Goal: Task Accomplishment & Management: Use online tool/utility

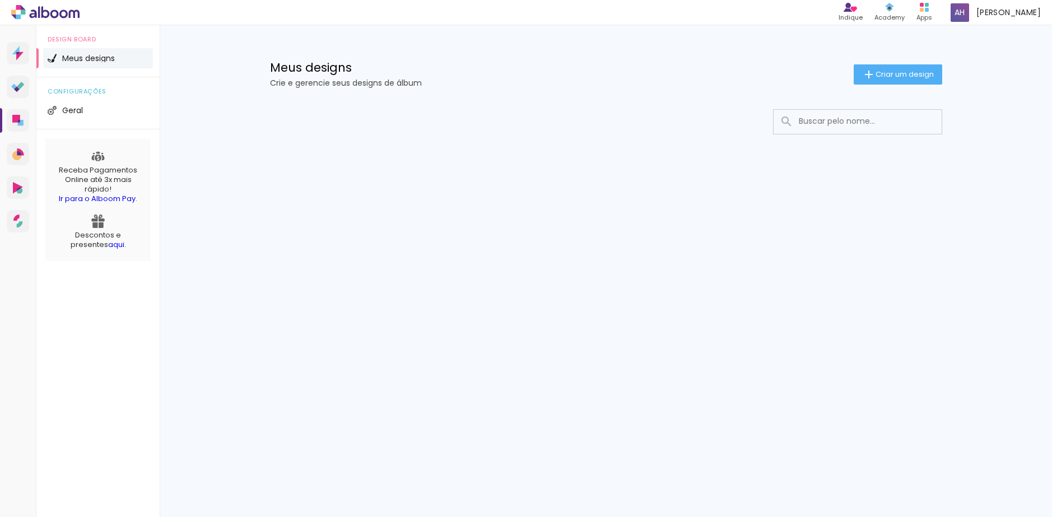
drag, startPoint x: 474, startPoint y: 118, endPoint x: 621, endPoint y: 122, distance: 147.4
click at [477, 118] on div at bounding box center [606, 121] width 672 height 25
click at [902, 73] on span "Criar um design" at bounding box center [905, 74] width 58 height 7
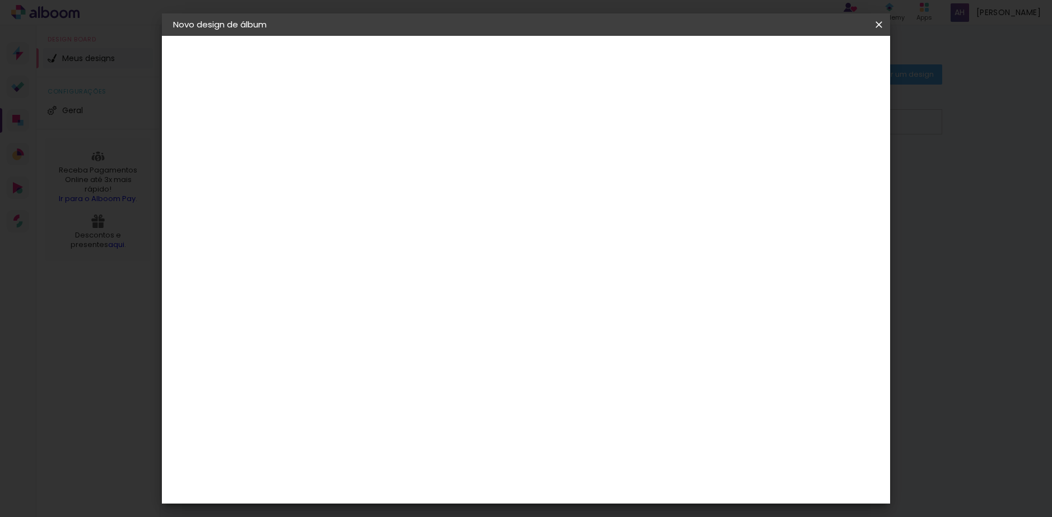
click at [356, 158] on input at bounding box center [356, 150] width 0 height 17
type input "Teste 1"
type paper-input "Teste 1"
click at [471, 59] on paper-button "Avançar" at bounding box center [443, 59] width 55 height 19
click at [383, 223] on paper-input-container at bounding box center [384, 213] width 121 height 25
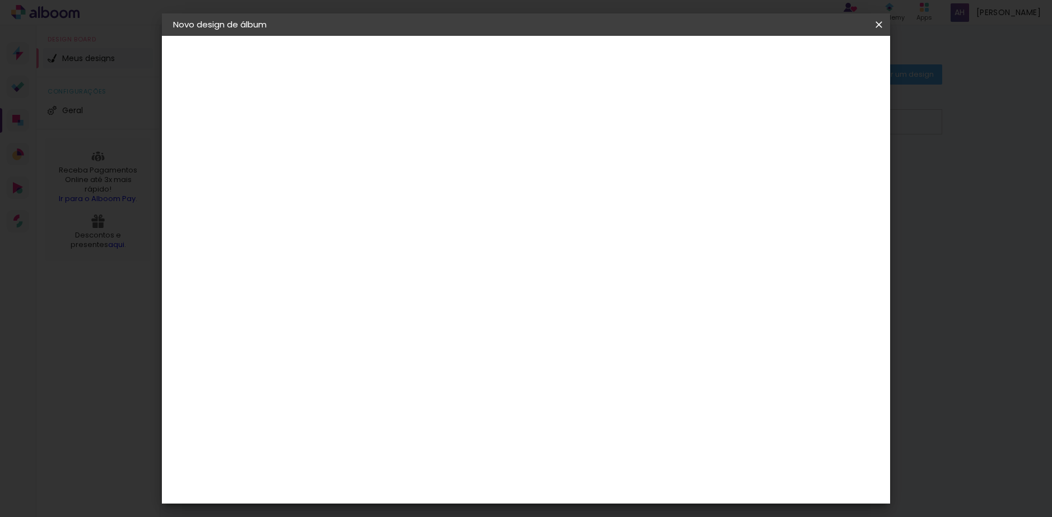
click at [552, 229] on div "Sugerir uma encadernadora" at bounding box center [517, 234] width 69 height 18
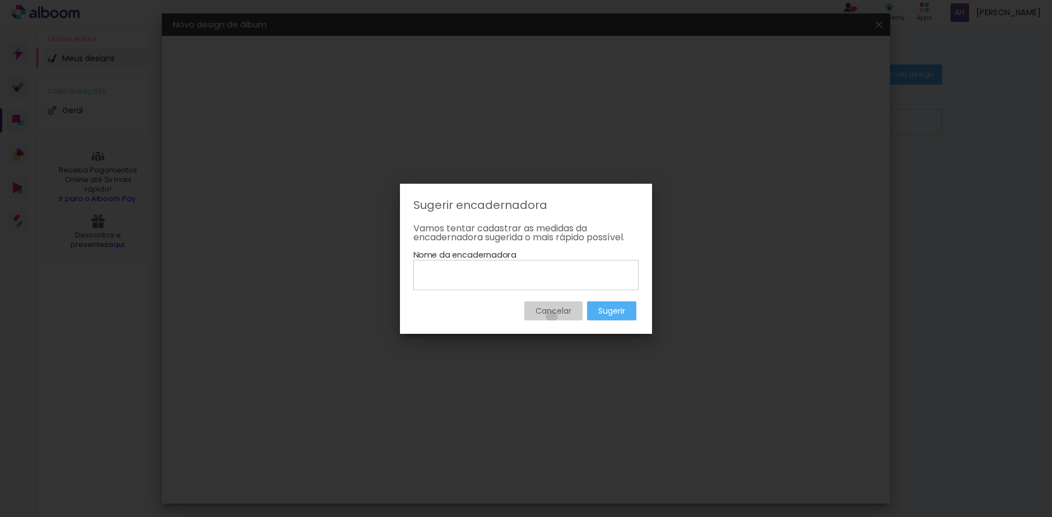
click at [551, 317] on paper-button "Cancelar" at bounding box center [553, 310] width 58 height 19
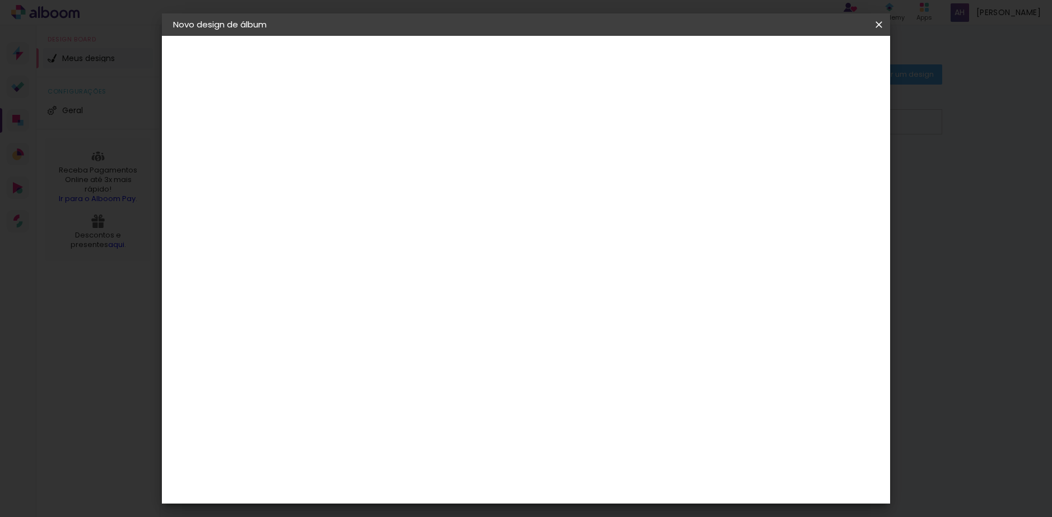
scroll to position [672, 0]
click at [377, 300] on div "Digipix Pro" at bounding box center [363, 309] width 28 height 18
click at [0, 0] on slot "Avançar" at bounding box center [0, 0] width 0 height 0
click at [400, 187] on input "text" at bounding box center [378, 195] width 44 height 17
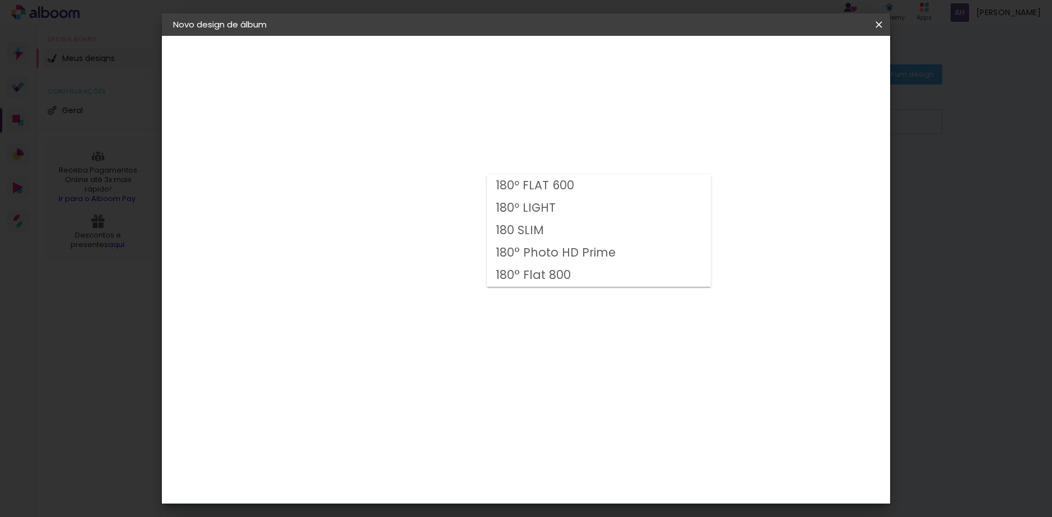
click at [0, 0] on slot "180 SLIM" at bounding box center [0, 0] width 0 height 0
type input "180 SLIM"
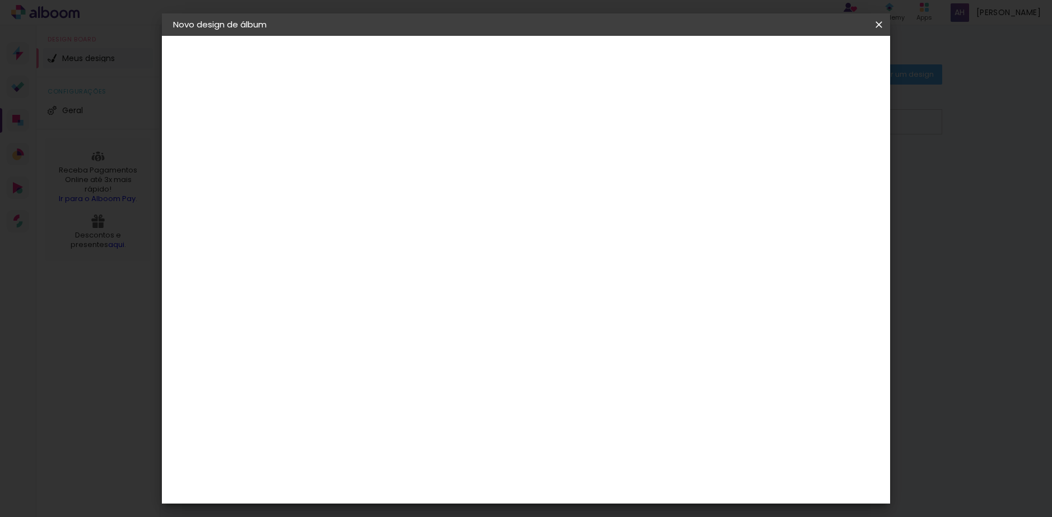
scroll to position [54, 0]
click at [473, 235] on span "21 × 30 cm" at bounding box center [452, 246] width 41 height 23
click at [0, 0] on slot "Avançar" at bounding box center [0, 0] width 0 height 0
click at [746, 120] on div at bounding box center [741, 121] width 10 height 10
type paper-checkbox "on"
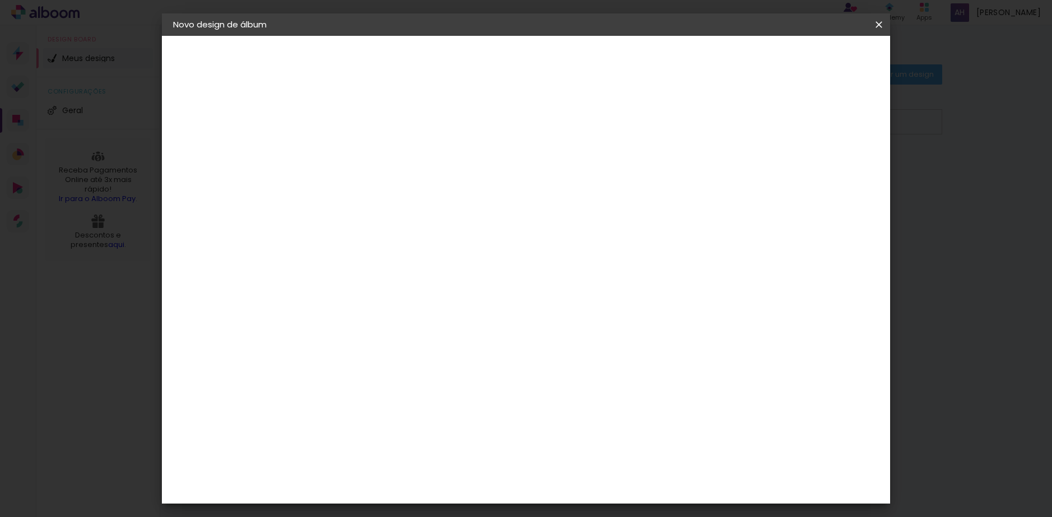
drag, startPoint x: 353, startPoint y: 124, endPoint x: 320, endPoint y: 120, distance: 32.7
click at [320, 121] on div "mm Mostrar sangria 30 cm Largura da página 21.6 cm Altura 60 cm Largura da lâmi…" at bounding box center [572, 83] width 529 height 95
type input "3"
type paper-input "3"
click at [635, 116] on div "mm Mostrar sangria" at bounding box center [572, 121] width 496 height 25
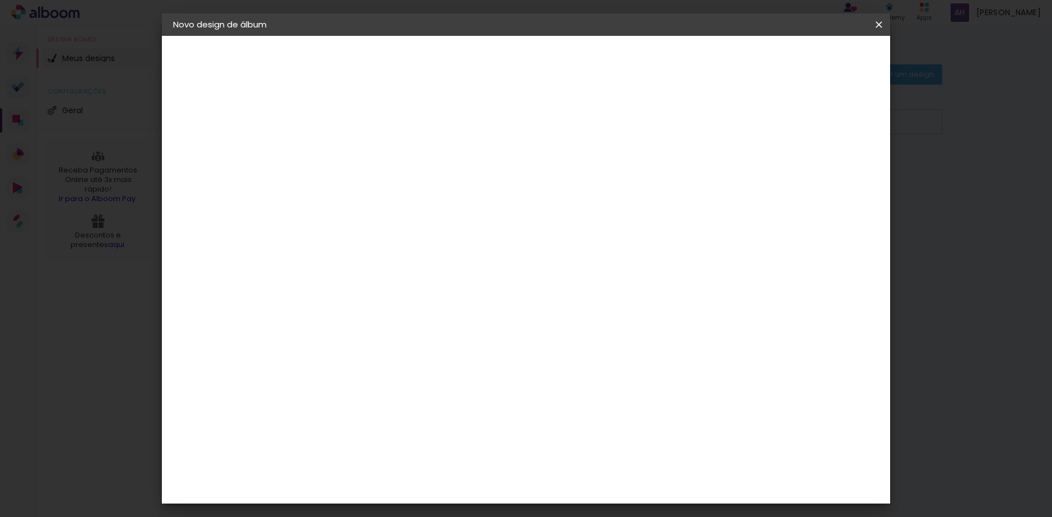
drag, startPoint x: 335, startPoint y: 119, endPoint x: 303, endPoint y: 117, distance: 32.6
click at [299, 36] on quentale-album-spec "Iniciar design Iniciar design" at bounding box center [526, 36] width 728 height 0
type input "2"
type paper-input "2"
click at [559, 78] on header "Revisão Verifique as configurações do seu álbum. Voltar Iniciar design" at bounding box center [572, 65] width 529 height 58
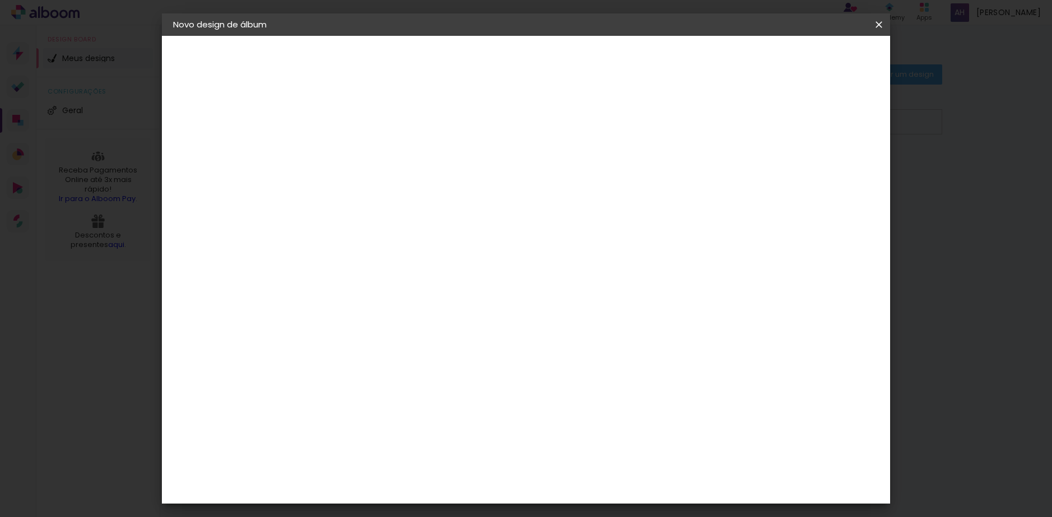
drag, startPoint x: 559, startPoint y: 78, endPoint x: 427, endPoint y: 141, distance: 145.3
click at [427, 141] on div "30 cm Largura da página 21.6 cm Altura 60 cm Largura da lâmina (2 páginas) 3 mm…" at bounding box center [572, 179] width 496 height 90
click at [790, 119] on div "Mostrar sangria" at bounding box center [783, 121] width 75 height 14
click at [746, 120] on div at bounding box center [741, 121] width 10 height 10
drag, startPoint x: 352, startPoint y: 123, endPoint x: 272, endPoint y: 127, distance: 79.7
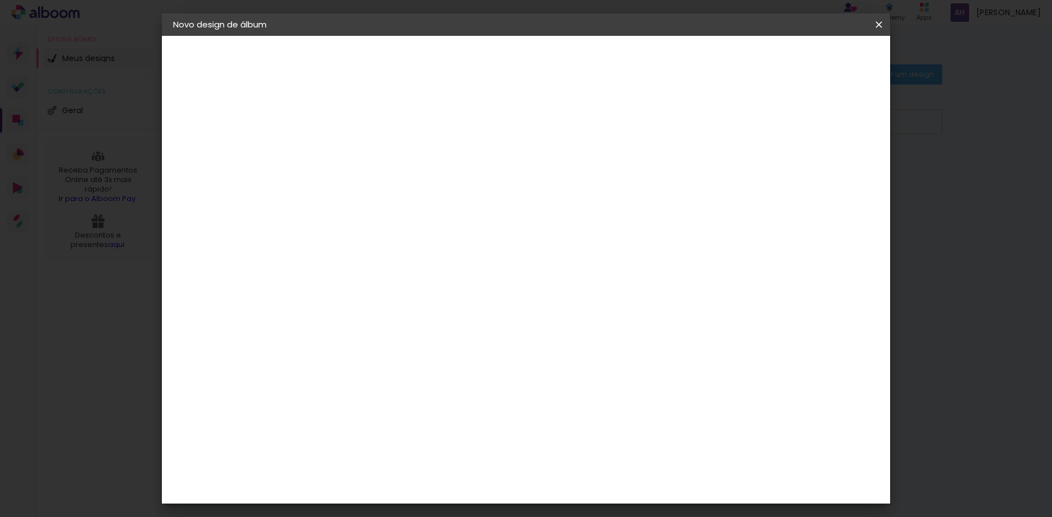
click at [273, 36] on quentale-album-spec "Iniciar design Iniciar design" at bounding box center [526, 36] width 728 height 0
drag, startPoint x: 350, startPoint y: 121, endPoint x: 309, endPoint y: 117, distance: 40.6
click at [309, 117] on div "mm Mostrar sangria 30 cm Largura da página 21.6 cm Altura 60 cm Largura da lâmi…" at bounding box center [572, 83] width 529 height 95
drag, startPoint x: 342, startPoint y: 118, endPoint x: 296, endPoint y: 127, distance: 46.9
click at [296, 36] on quentale-album-spec "Iniciar design Iniciar design" at bounding box center [526, 36] width 728 height 0
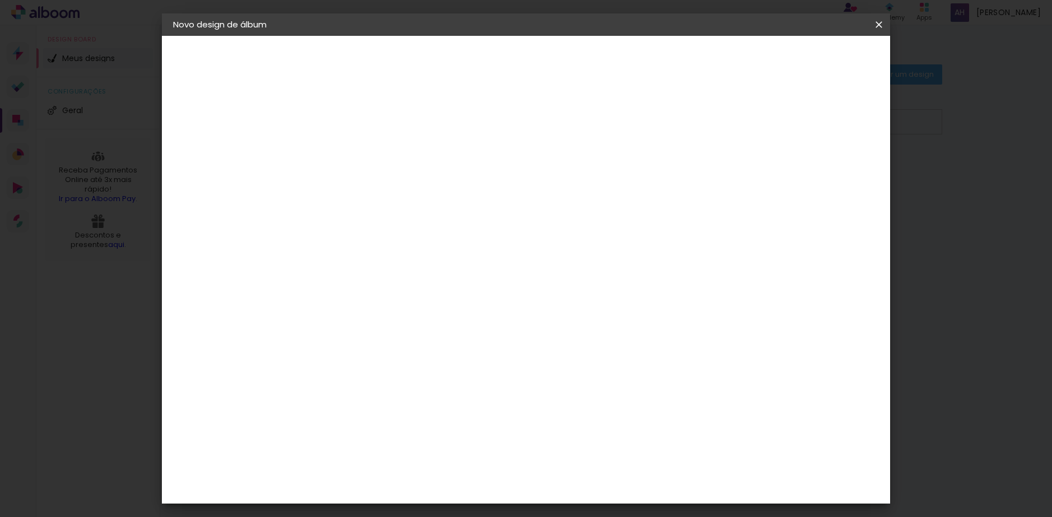
click at [313, 124] on div "mm Mostrar sangria 30 cm Largura da página 21.6 cm Altura 60 cm Largura da lâmi…" at bounding box center [572, 83] width 529 height 95
drag, startPoint x: 343, startPoint y: 120, endPoint x: 311, endPoint y: 119, distance: 31.9
click at [313, 120] on div "mm Mostrar sangria 30 cm Largura da página 21.6 cm Altura 60 cm Largura da lâmi…" at bounding box center [572, 83] width 529 height 95
drag, startPoint x: 347, startPoint y: 121, endPoint x: 308, endPoint y: 115, distance: 39.7
click at [315, 117] on div "mm Mostrar sangria 30 cm Largura da página 21.6 cm Altura 60 cm Largura da lâmi…" at bounding box center [572, 83] width 529 height 95
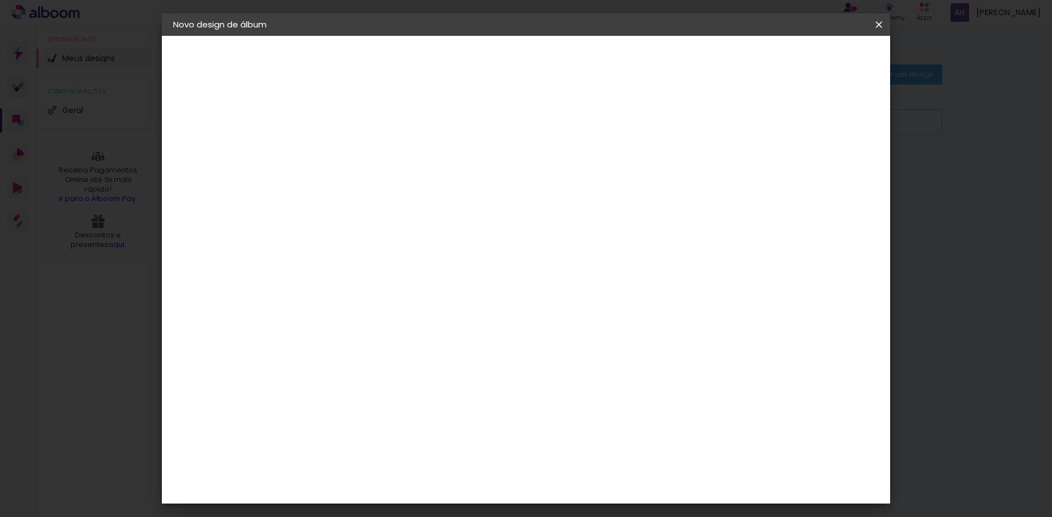
type input "3"
type paper-input "3"
click at [599, 136] on div "30 cm Largura da página 21.6 cm Altura 60 cm Largura da lâmina (2 páginas) 3 mm…" at bounding box center [572, 179] width 496 height 90
click at [820, 66] on paper-button "Iniciar design" at bounding box center [783, 59] width 73 height 19
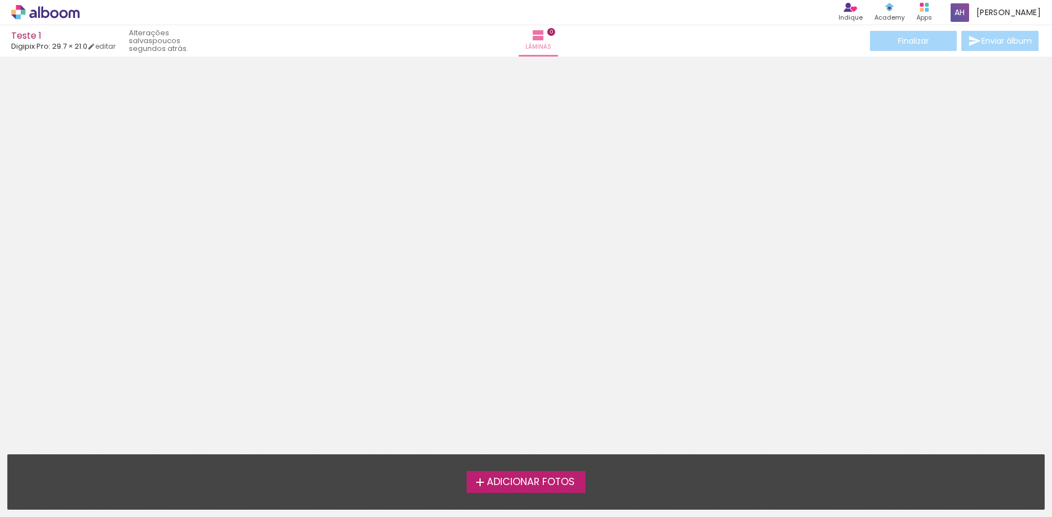
click at [515, 480] on span "Adicionar Fotos" at bounding box center [531, 482] width 88 height 10
click at [0, 0] on input "file" at bounding box center [0, 0] width 0 height 0
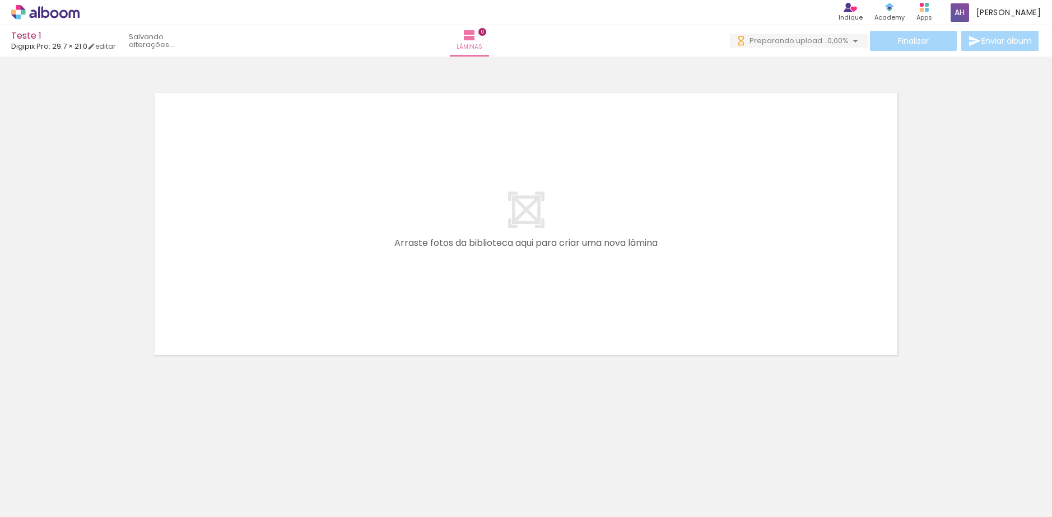
click at [41, 505] on span "Adicionar Fotos" at bounding box center [40, 502] width 34 height 12
click at [0, 0] on input "file" at bounding box center [0, 0] width 0 height 0
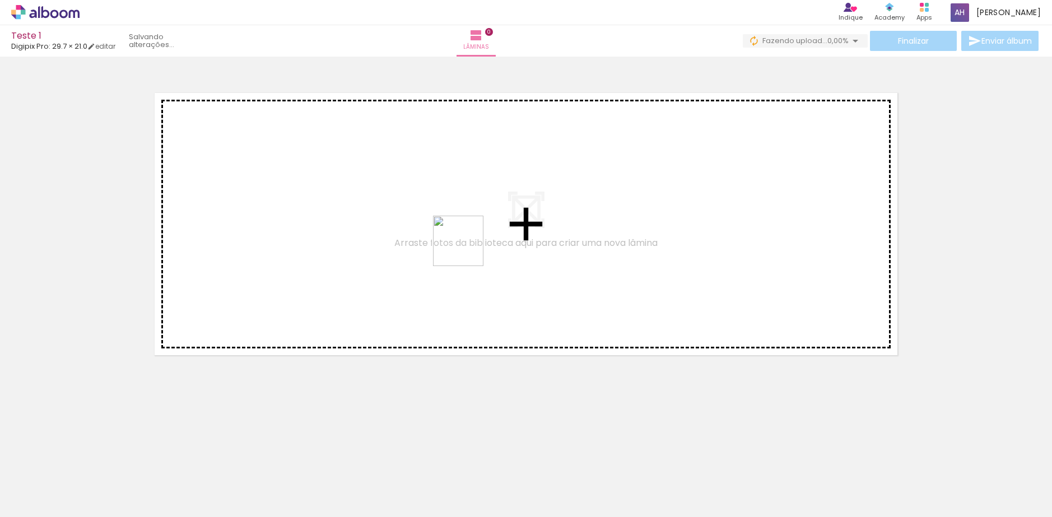
drag, startPoint x: 182, startPoint y: 490, endPoint x: 489, endPoint y: 218, distance: 409.6
click at [489, 218] on quentale-workspace at bounding box center [526, 258] width 1052 height 517
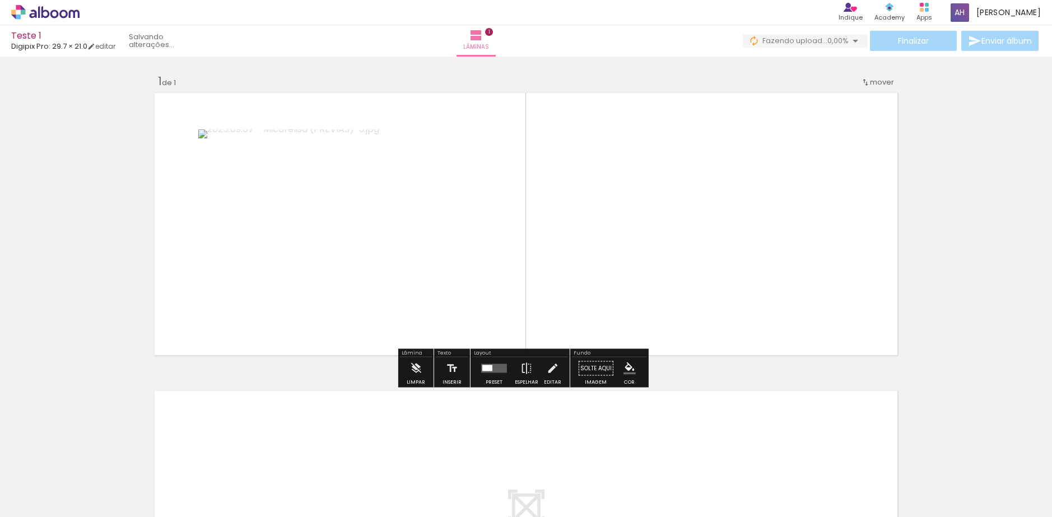
click at [358, 250] on quentale-photo at bounding box center [339, 223] width 283 height 189
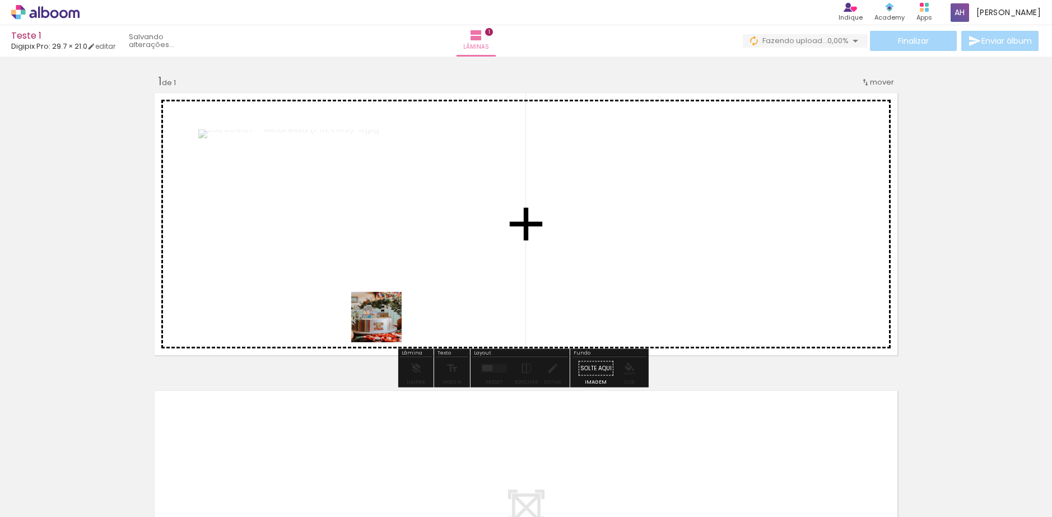
drag, startPoint x: 117, startPoint y: 470, endPoint x: 437, endPoint y: 250, distance: 388.8
click at [436, 250] on quentale-workspace at bounding box center [526, 258] width 1052 height 517
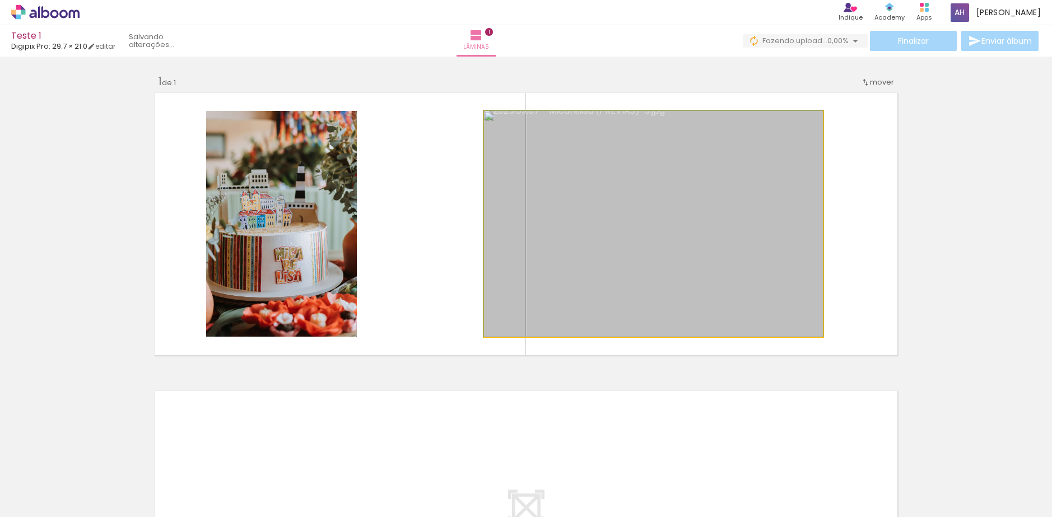
drag, startPoint x: 627, startPoint y: 251, endPoint x: 525, endPoint y: 257, distance: 102.7
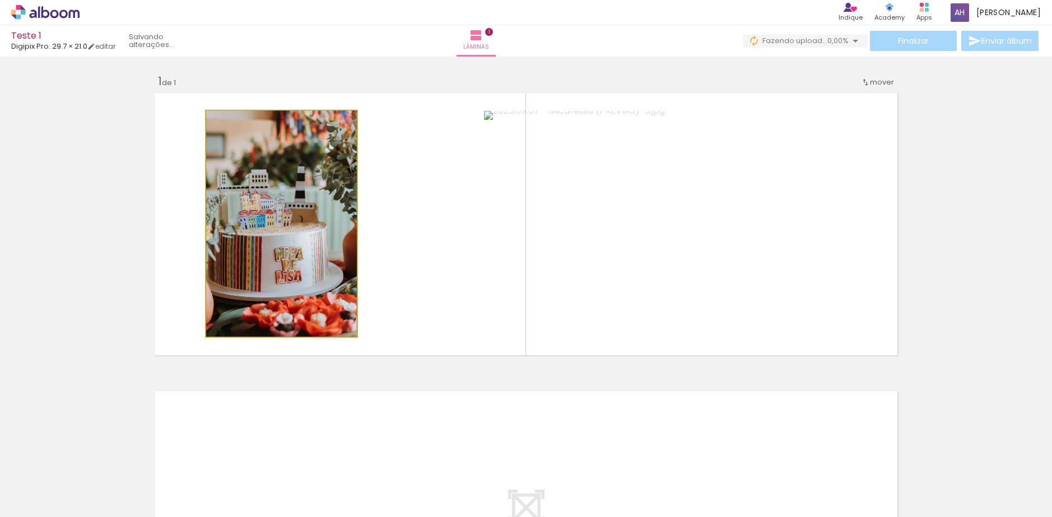
drag, startPoint x: 259, startPoint y: 227, endPoint x: 360, endPoint y: 222, distance: 101.5
click at [360, 222] on quentale-layouter at bounding box center [526, 224] width 751 height 270
click at [331, 226] on quentale-photo at bounding box center [281, 224] width 151 height 226
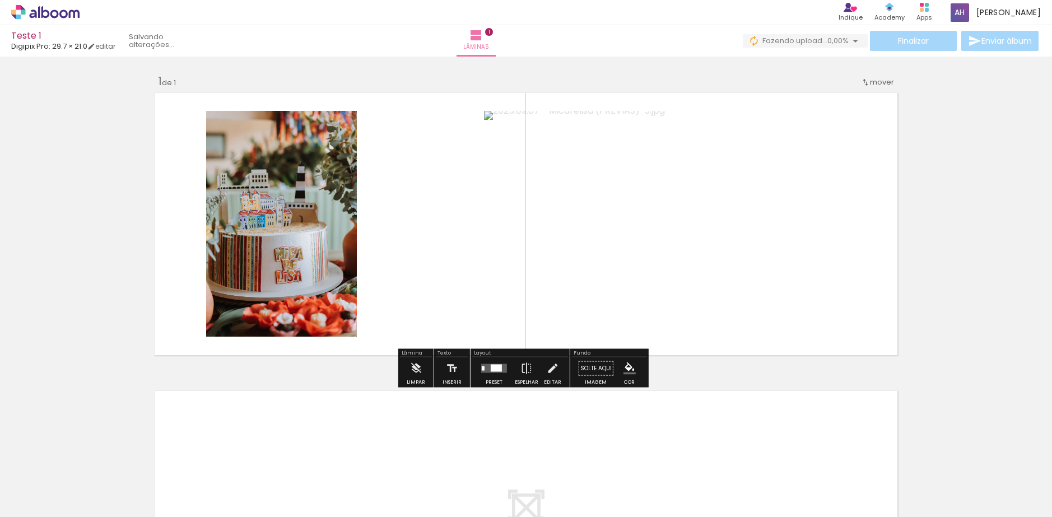
click at [263, 252] on quentale-photo at bounding box center [281, 224] width 151 height 226
click at [625, 231] on quentale-photo at bounding box center [653, 224] width 339 height 226
click at [396, 376] on div "Inserir lâmina 1 de 1" at bounding box center [526, 359] width 1052 height 597
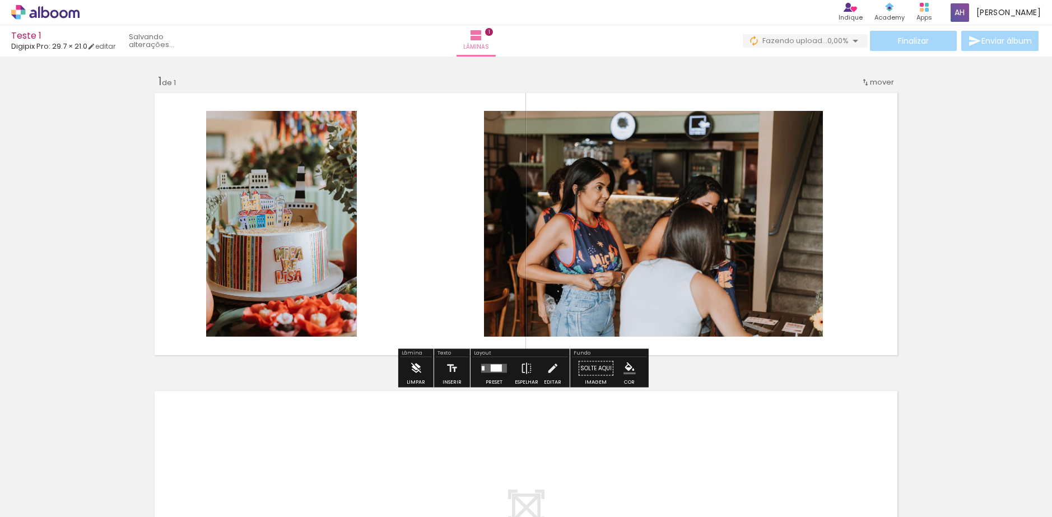
click at [416, 374] on iron-icon at bounding box center [416, 368] width 12 height 22
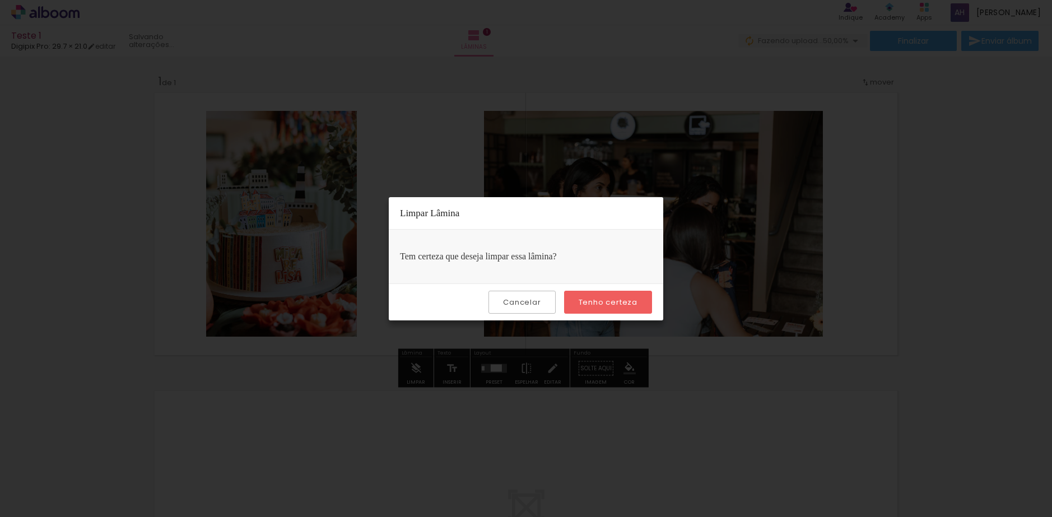
click at [0, 0] on slot "Tenho certeza" at bounding box center [0, 0] width 0 height 0
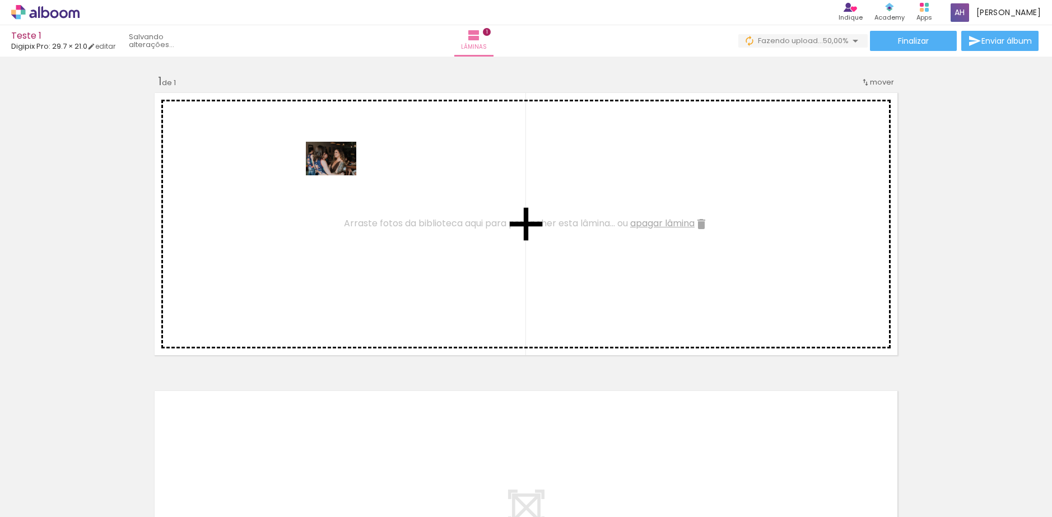
drag, startPoint x: 370, startPoint y: 485, endPoint x: 339, endPoint y: 171, distance: 315.3
click at [339, 171] on quentale-workspace at bounding box center [526, 258] width 1052 height 517
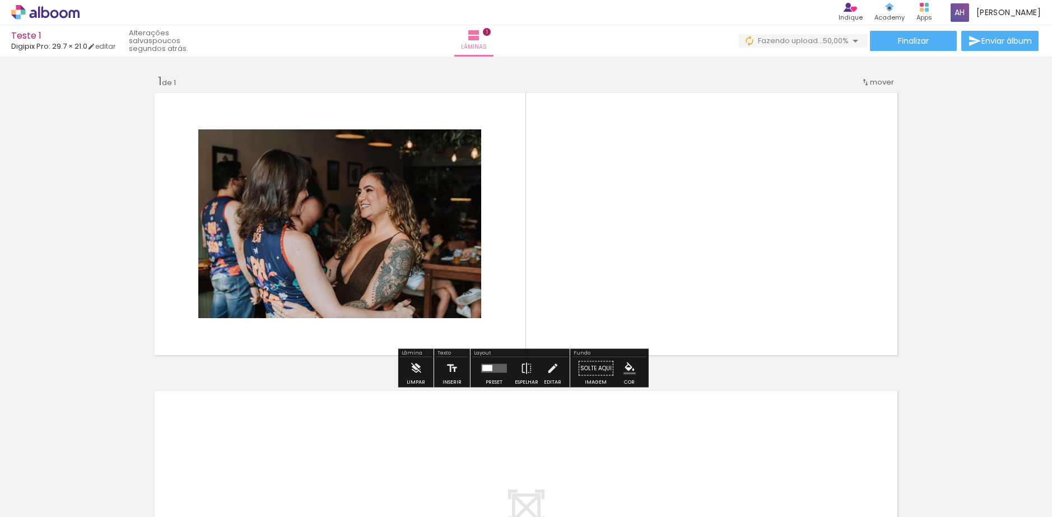
click at [395, 266] on quentale-photo at bounding box center [339, 223] width 283 height 189
click at [487, 368] on div at bounding box center [487, 368] width 10 height 6
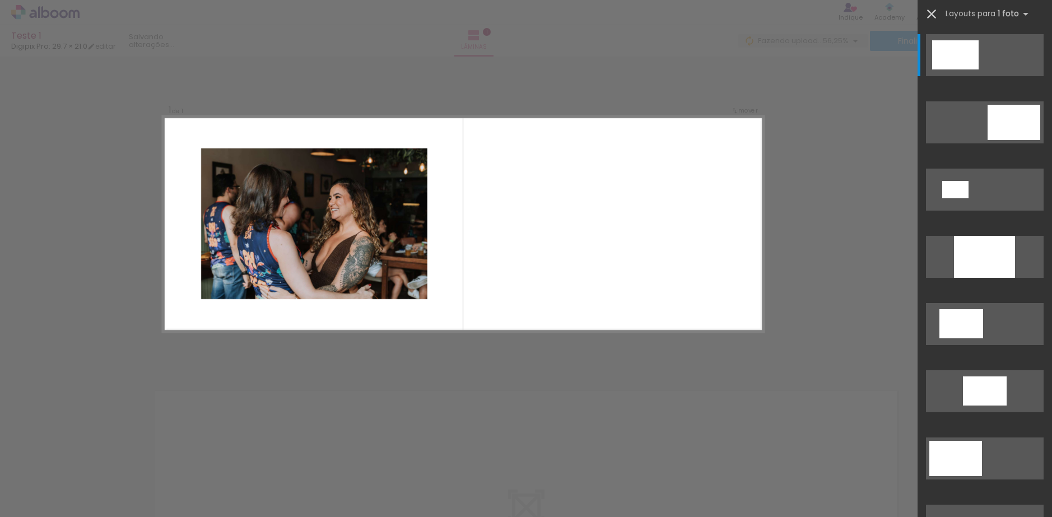
click at [932, 14] on iron-icon at bounding box center [932, 14] width 16 height 16
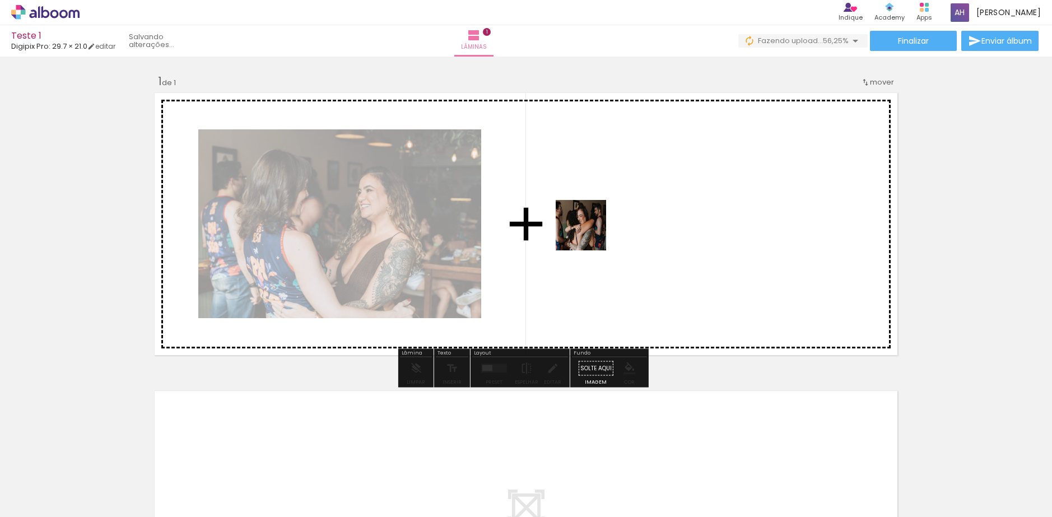
drag, startPoint x: 433, startPoint y: 488, endPoint x: 589, endPoint y: 230, distance: 301.9
click at [589, 230] on quentale-workspace at bounding box center [526, 258] width 1052 height 517
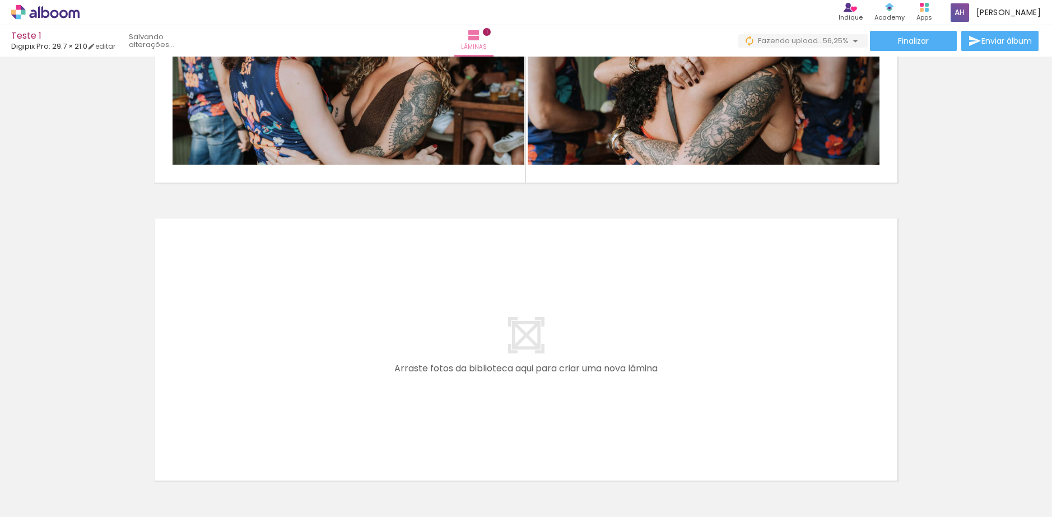
scroll to position [249, 0]
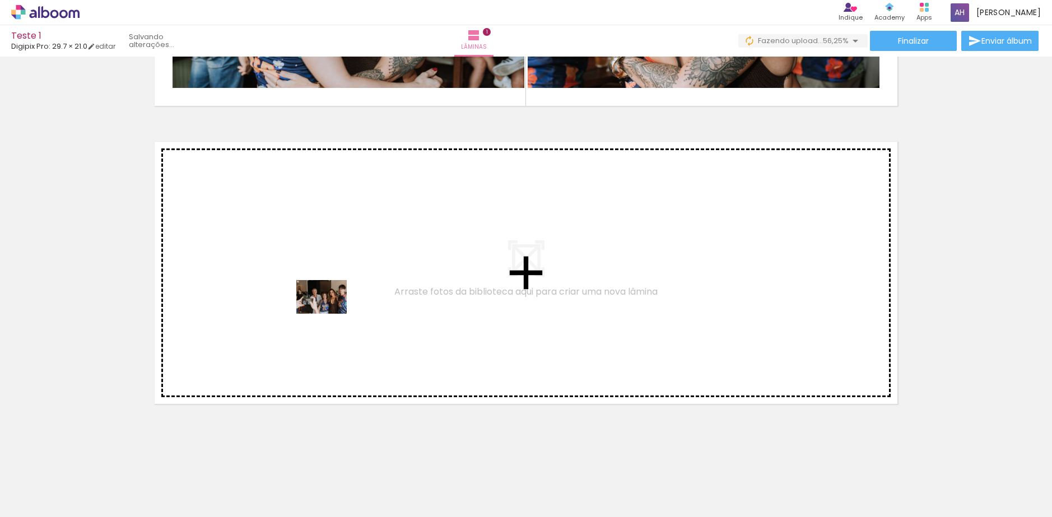
drag, startPoint x: 305, startPoint y: 494, endPoint x: 330, endPoint y: 314, distance: 182.1
click at [330, 314] on quentale-workspace at bounding box center [526, 258] width 1052 height 517
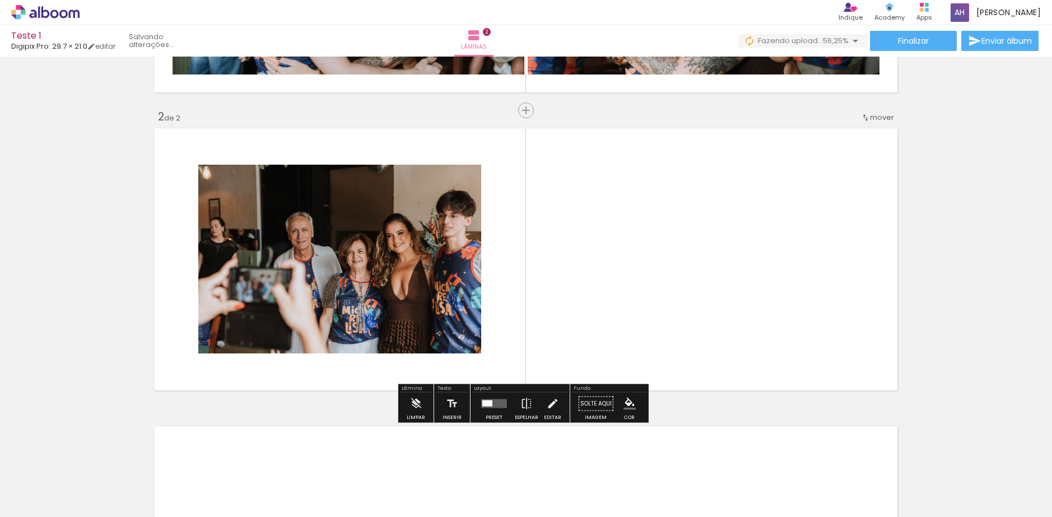
scroll to position [271, 0]
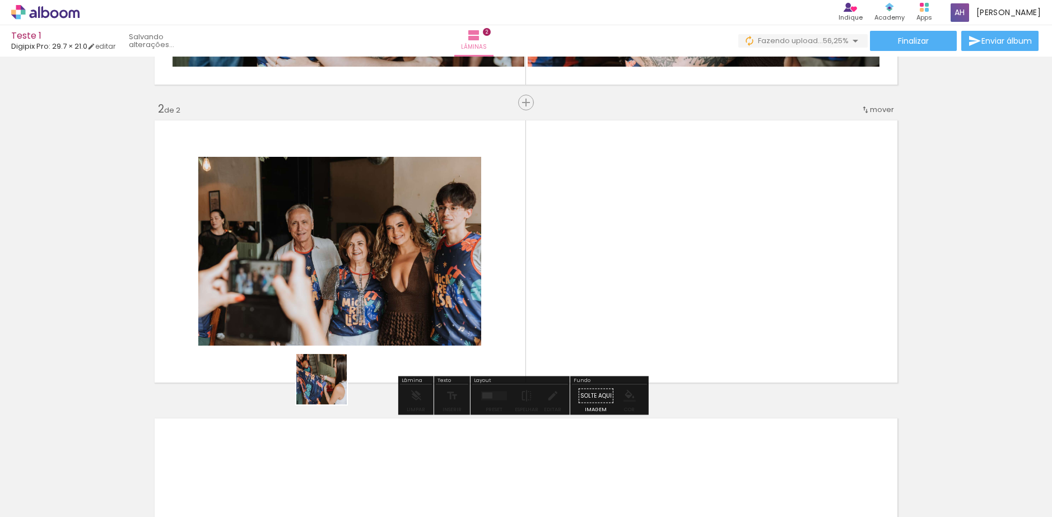
drag, startPoint x: 236, startPoint y: 491, endPoint x: 360, endPoint y: 330, distance: 203.0
click at [365, 329] on quentale-workspace at bounding box center [526, 258] width 1052 height 517
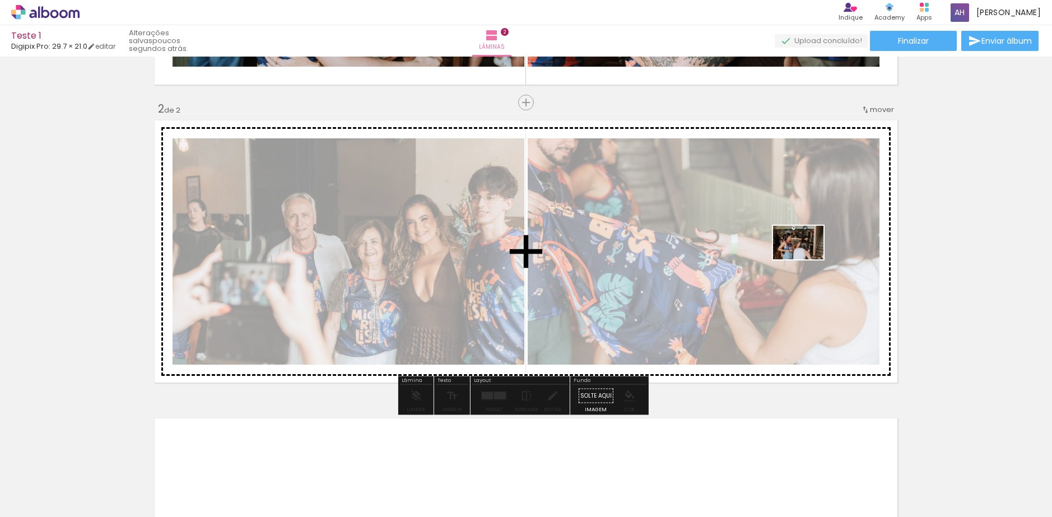
drag, startPoint x: 185, startPoint y: 484, endPoint x: 806, endPoint y: 260, distance: 659.4
click at [806, 260] on quentale-workspace at bounding box center [526, 258] width 1052 height 517
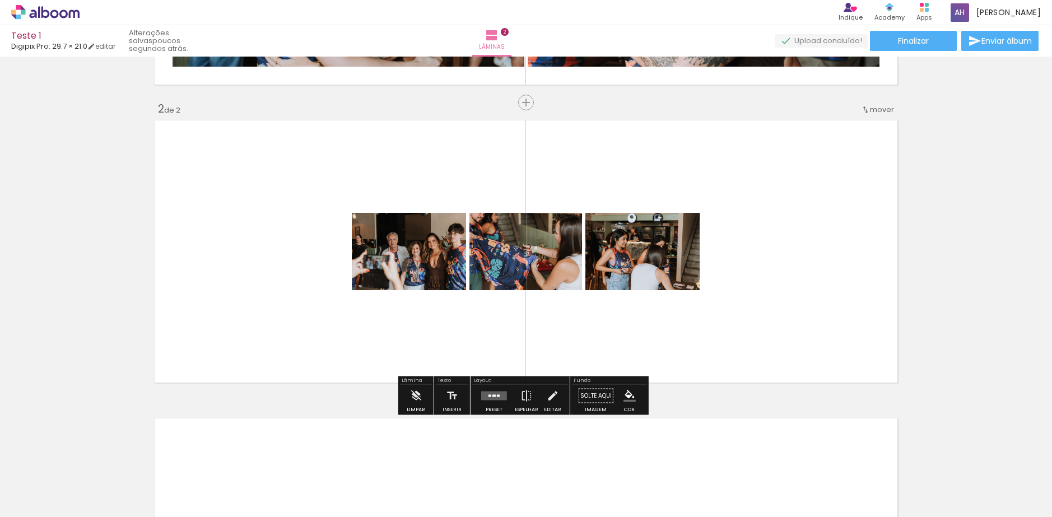
click at [817, 264] on quentale-layouter at bounding box center [526, 252] width 751 height 270
click at [489, 395] on div at bounding box center [490, 396] width 3 height 2
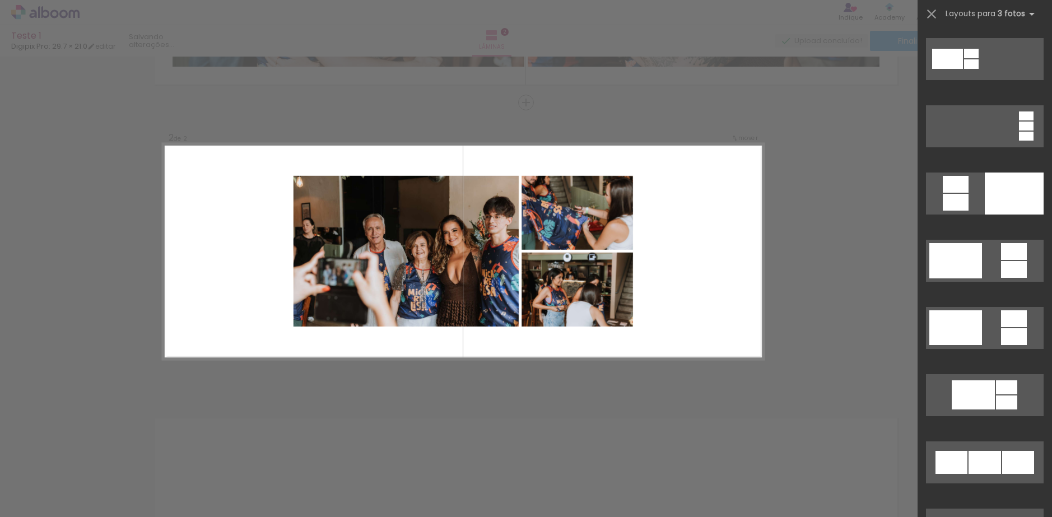
scroll to position [280, 0]
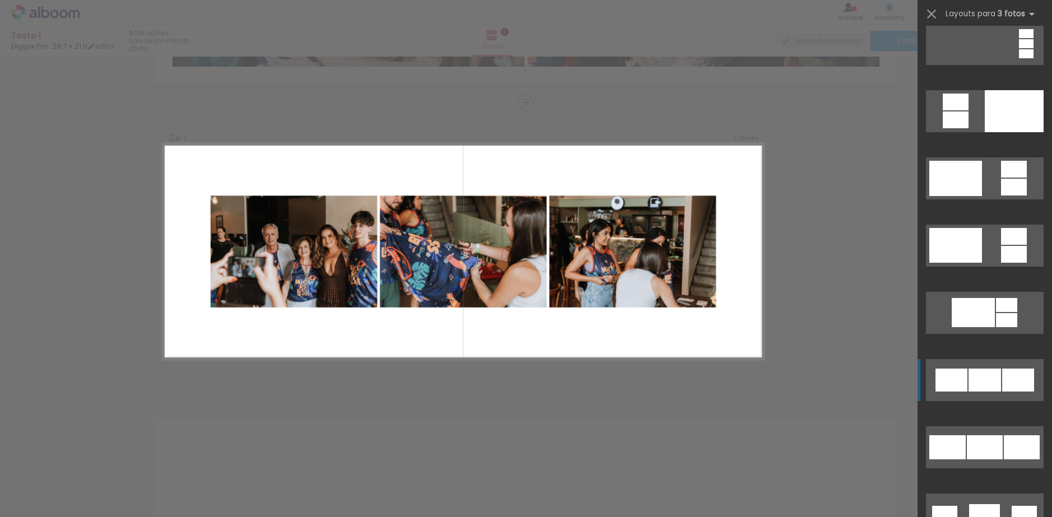
click at [974, 374] on div at bounding box center [985, 380] width 32 height 23
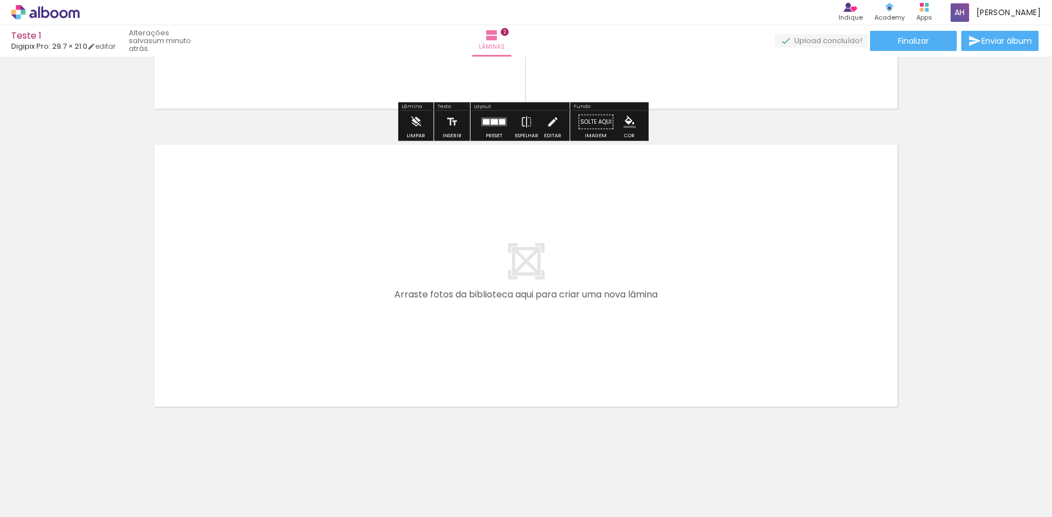
scroll to position [547, 0]
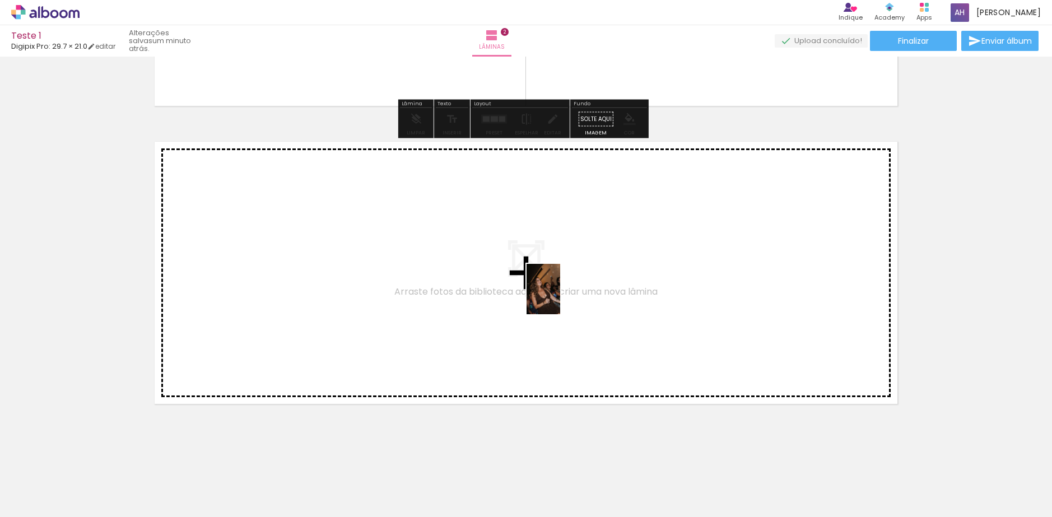
drag, startPoint x: 616, startPoint y: 485, endPoint x: 558, endPoint y: 299, distance: 194.9
click at [558, 299] on quentale-workspace at bounding box center [526, 258] width 1052 height 517
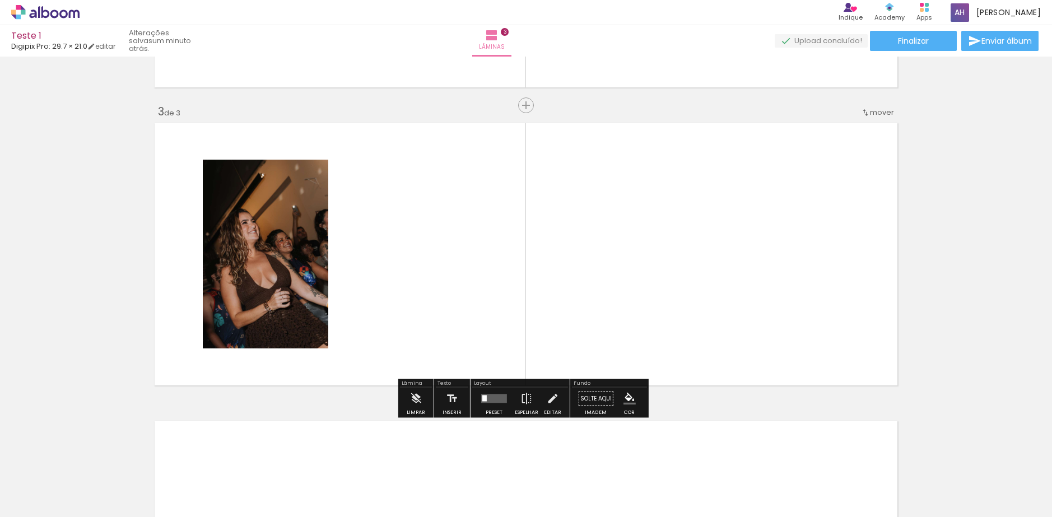
scroll to position [569, 0]
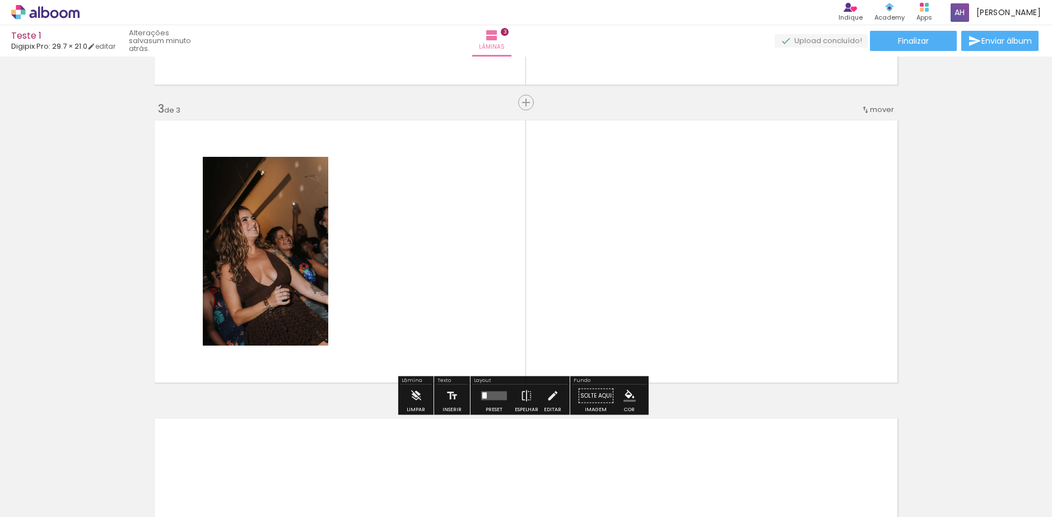
drag, startPoint x: 544, startPoint y: 483, endPoint x: 469, endPoint y: 301, distance: 196.2
click at [461, 240] on quentale-workspace at bounding box center [526, 258] width 1052 height 517
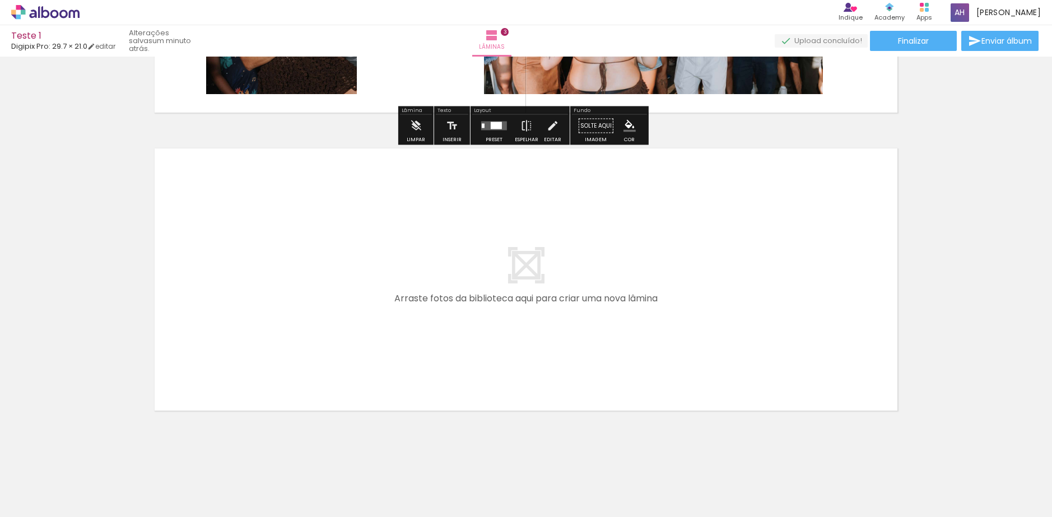
scroll to position [845, 0]
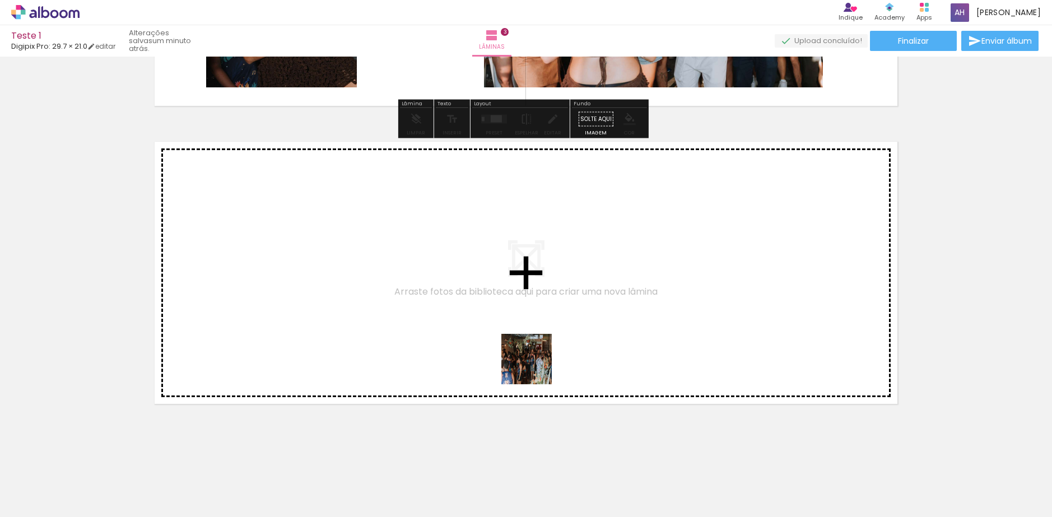
drag, startPoint x: 531, startPoint y: 376, endPoint x: 536, endPoint y: 355, distance: 22.4
click at [536, 355] on quentale-workspace at bounding box center [526, 258] width 1052 height 517
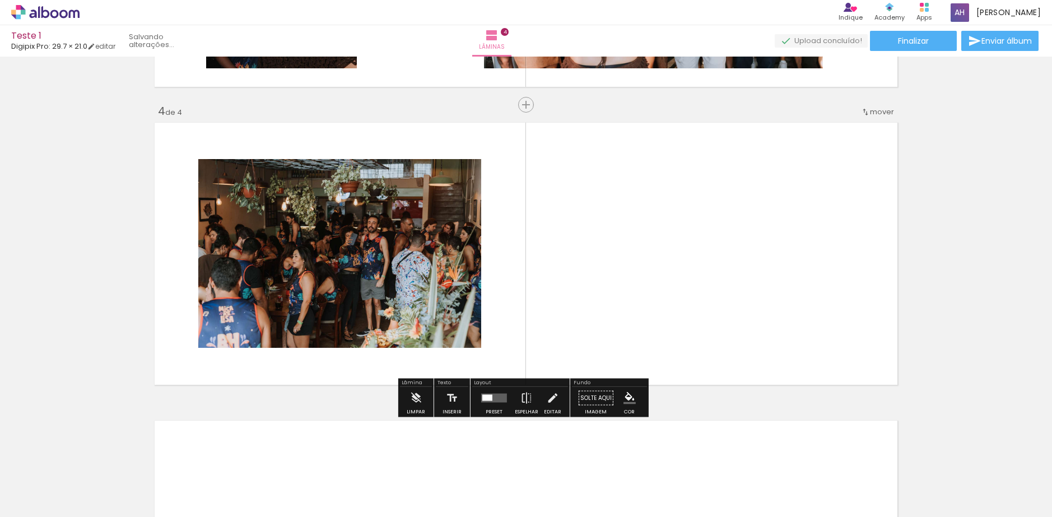
scroll to position [867, 0]
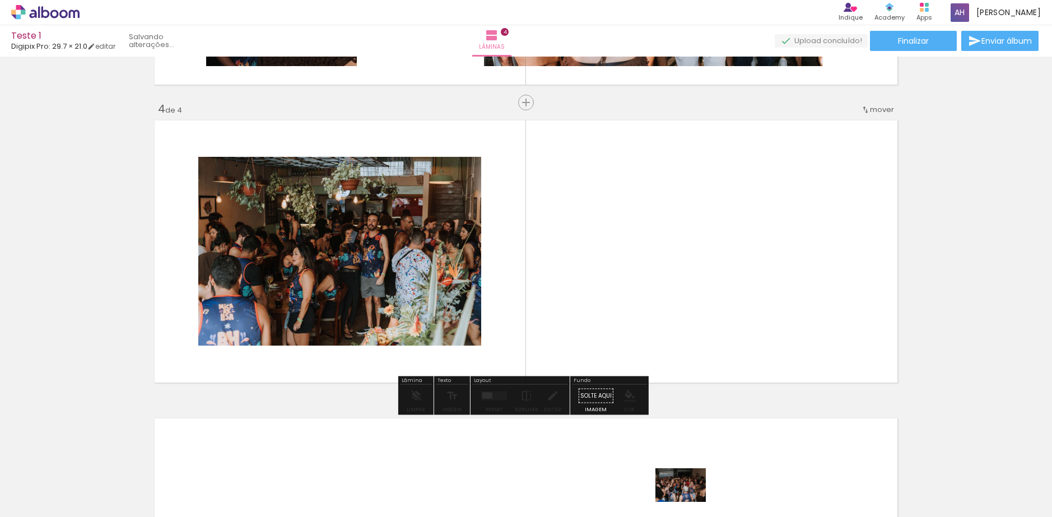
drag, startPoint x: 681, startPoint y: 499, endPoint x: 689, endPoint y: 502, distance: 8.5
click at [689, 499] on iron-image at bounding box center [677, 478] width 58 height 39
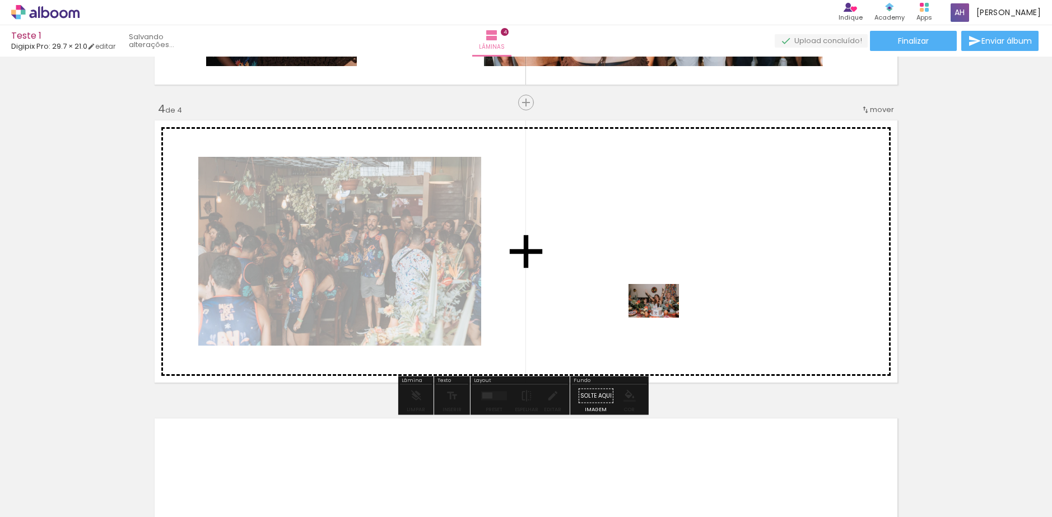
drag, startPoint x: 740, startPoint y: 494, endPoint x: 662, endPoint y: 316, distance: 194.7
click at [662, 316] on quentale-workspace at bounding box center [526, 258] width 1052 height 517
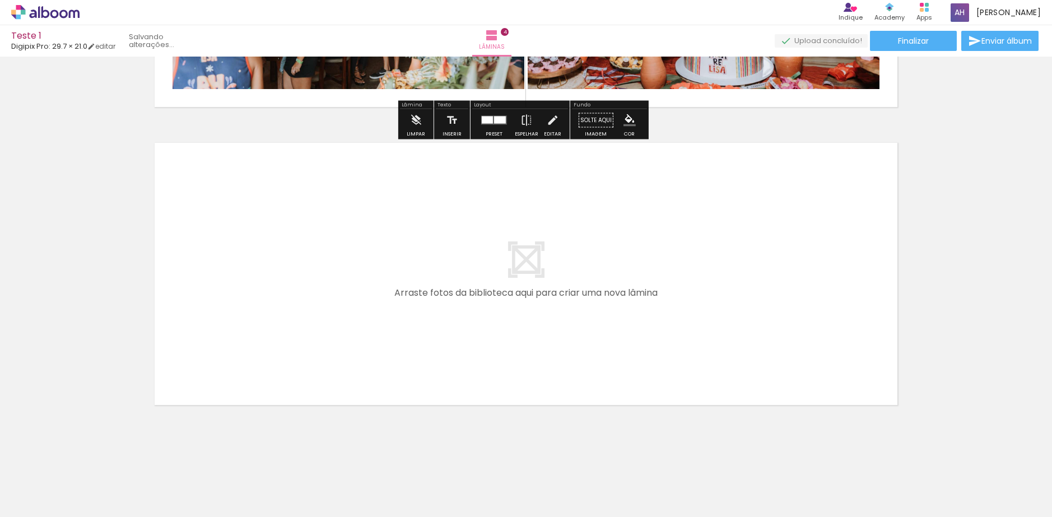
scroll to position [1143, 0]
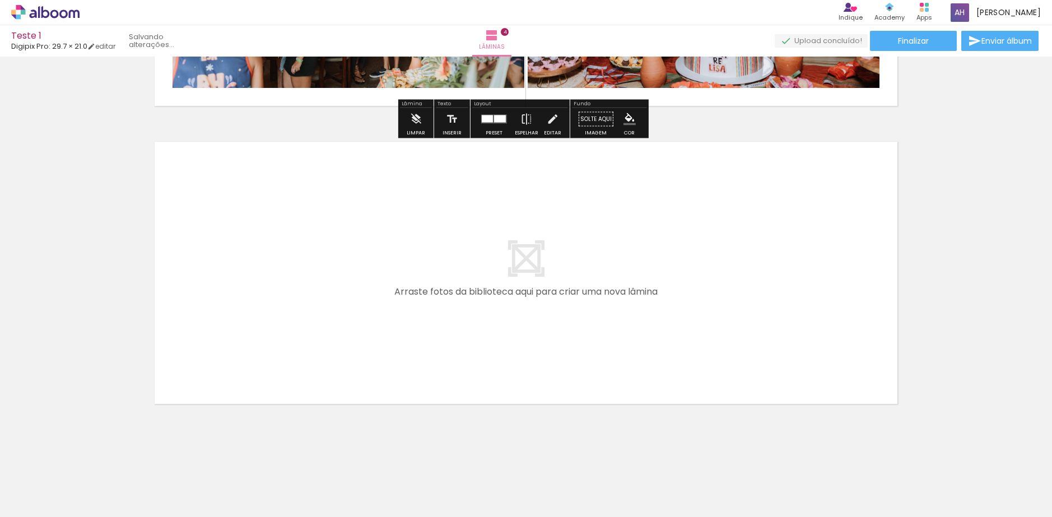
drag, startPoint x: 806, startPoint y: 492, endPoint x: 695, endPoint y: 268, distance: 250.0
click at [695, 268] on quentale-workspace at bounding box center [526, 258] width 1052 height 517
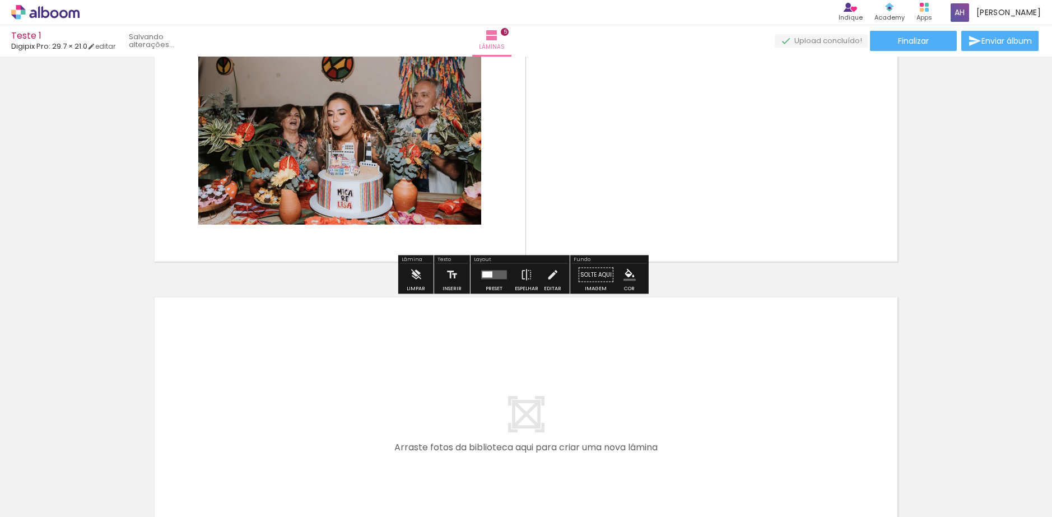
scroll to position [1333, 0]
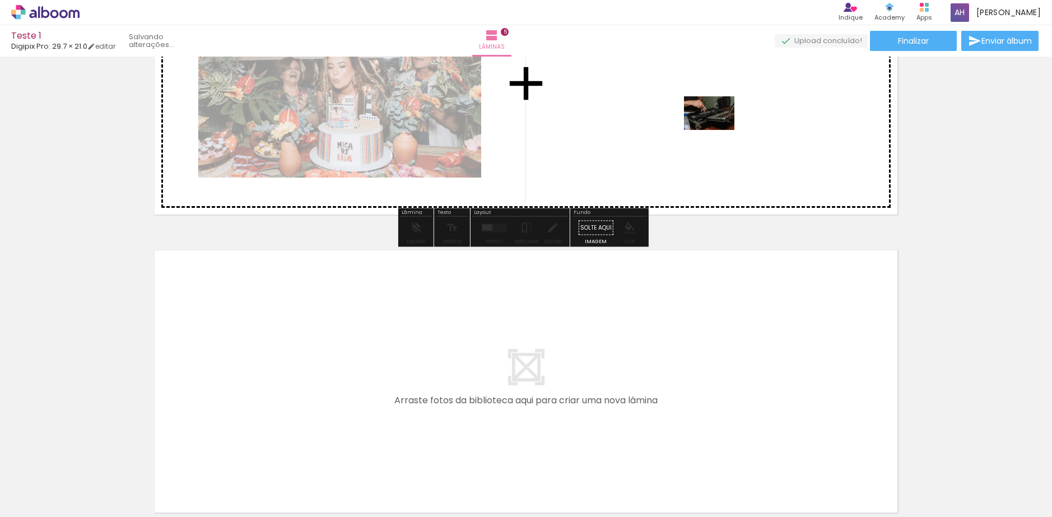
drag, startPoint x: 922, startPoint y: 485, endPoint x: 717, endPoint y: 130, distance: 409.9
click at [717, 130] on quentale-workspace at bounding box center [526, 258] width 1052 height 517
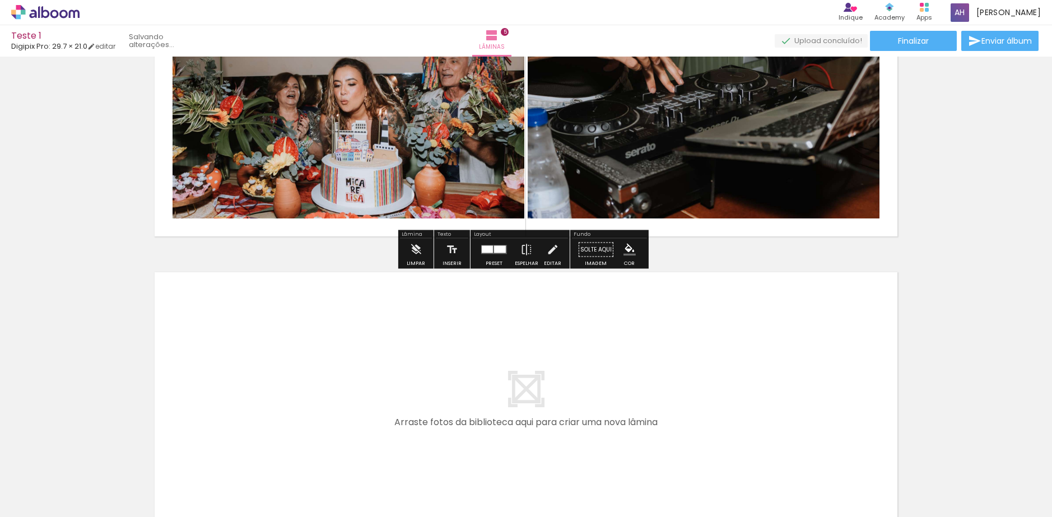
scroll to position [1221, 0]
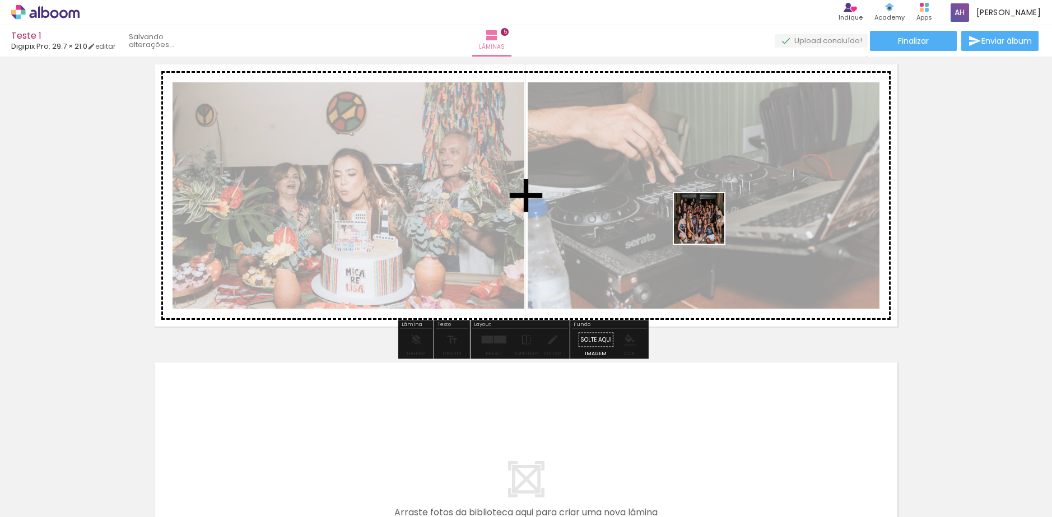
drag, startPoint x: 859, startPoint y: 489, endPoint x: 717, endPoint y: 209, distance: 313.7
click at [715, 209] on quentale-workspace at bounding box center [526, 258] width 1052 height 517
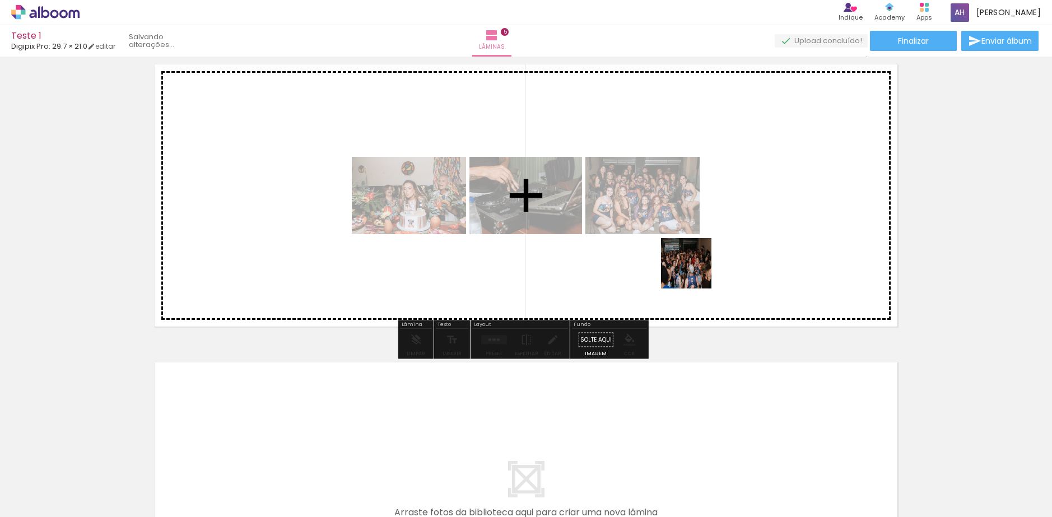
drag, startPoint x: 683, startPoint y: 457, endPoint x: 716, endPoint y: 166, distance: 293.2
click at [716, 166] on quentale-workspace at bounding box center [526, 258] width 1052 height 517
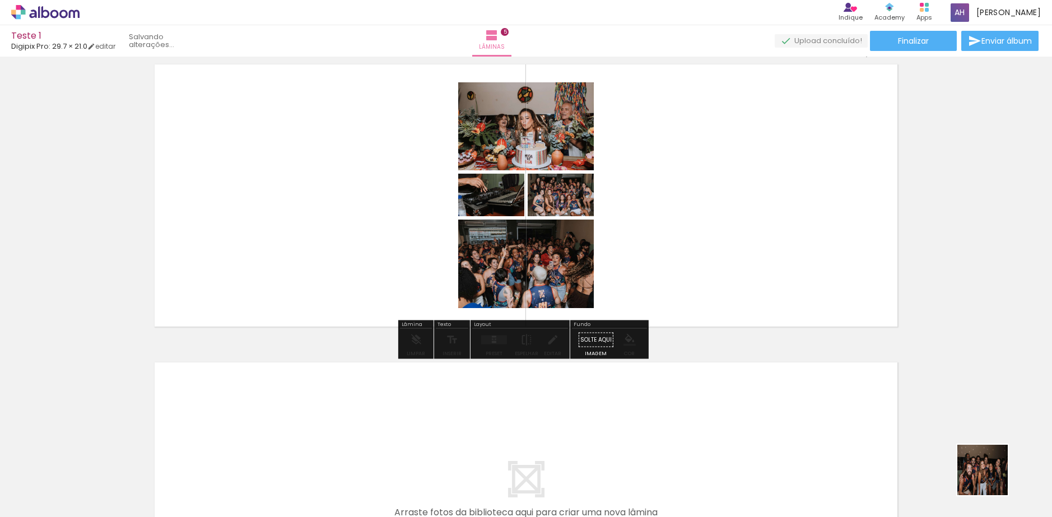
drag, startPoint x: 991, startPoint y: 478, endPoint x: 726, endPoint y: 227, distance: 365.0
click at [725, 227] on quentale-workspace at bounding box center [526, 258] width 1052 height 517
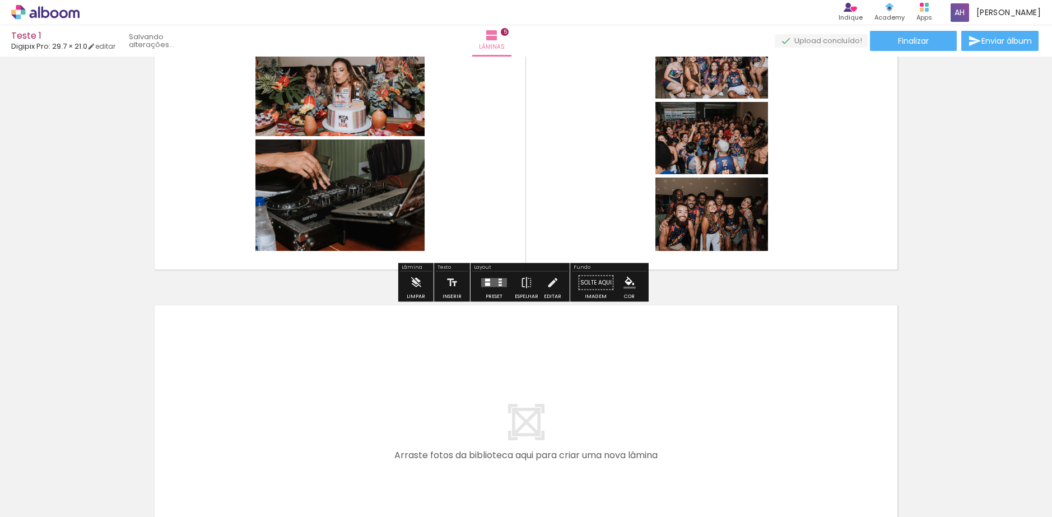
scroll to position [1442, 0]
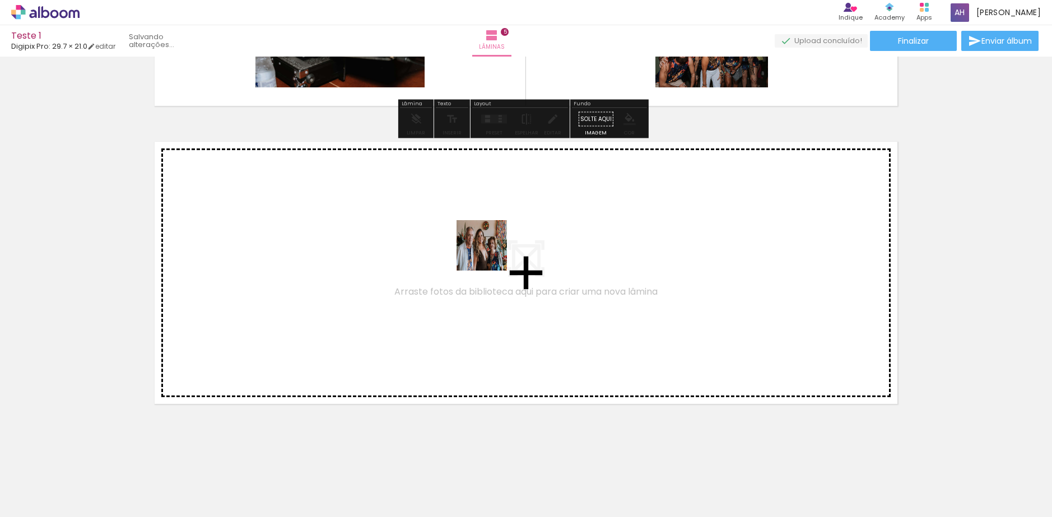
drag, startPoint x: 1011, startPoint y: 474, endPoint x: 495, endPoint y: 254, distance: 561.0
click at [495, 254] on quentale-workspace at bounding box center [526, 258] width 1052 height 517
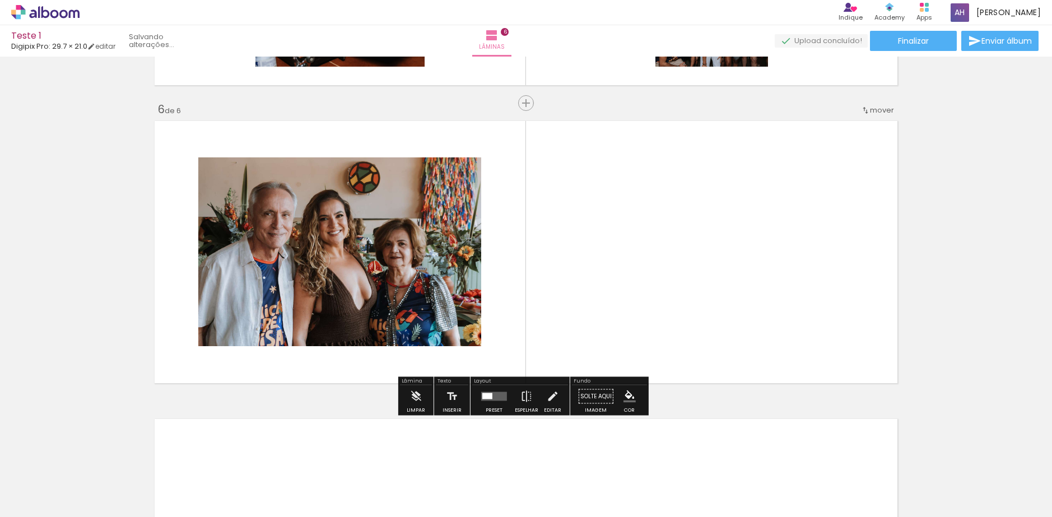
scroll to position [1463, 0]
click at [493, 399] on quentale-layouter at bounding box center [494, 396] width 26 height 9
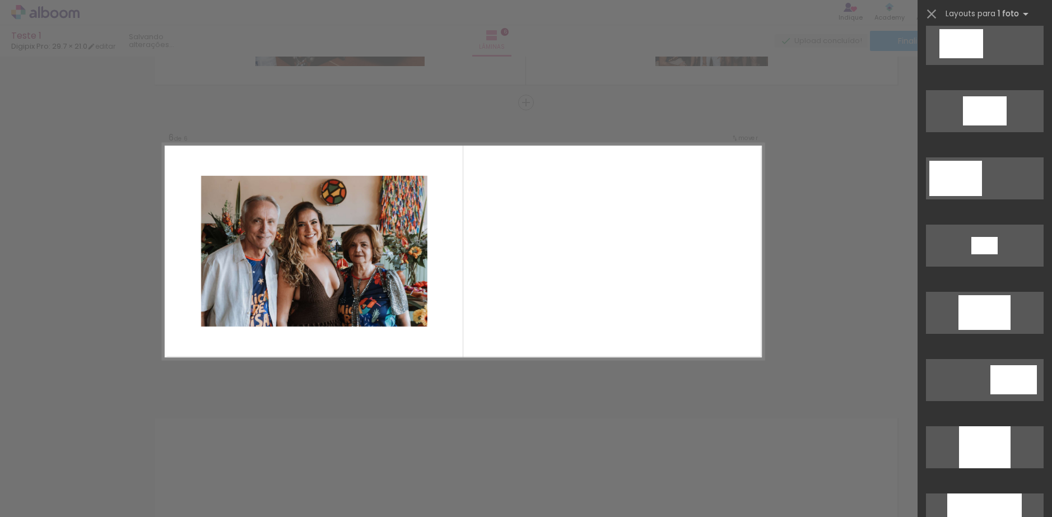
scroll to position [0, 0]
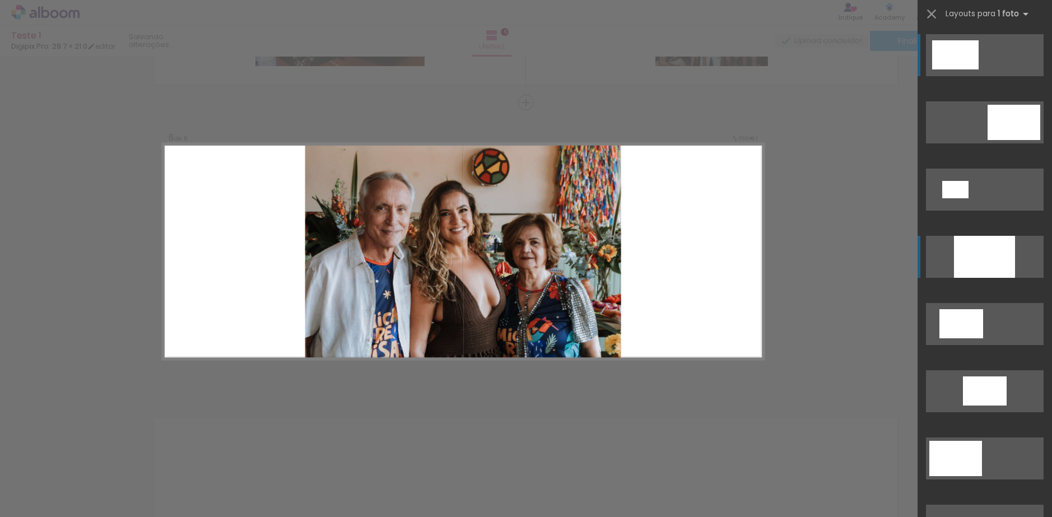
click at [997, 255] on div at bounding box center [984, 257] width 61 height 42
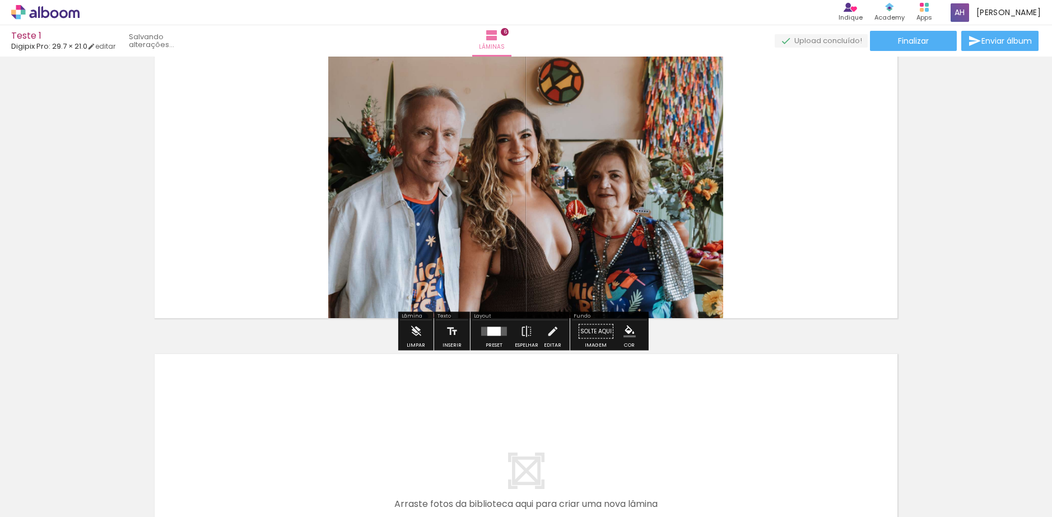
scroll to position [1515, 0]
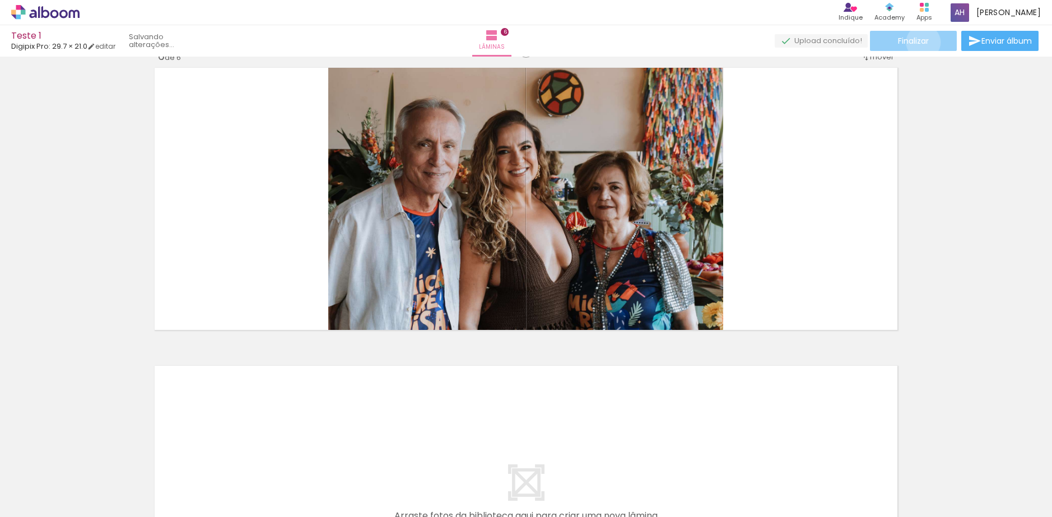
click at [919, 42] on span "Finalizar" at bounding box center [913, 41] width 31 height 8
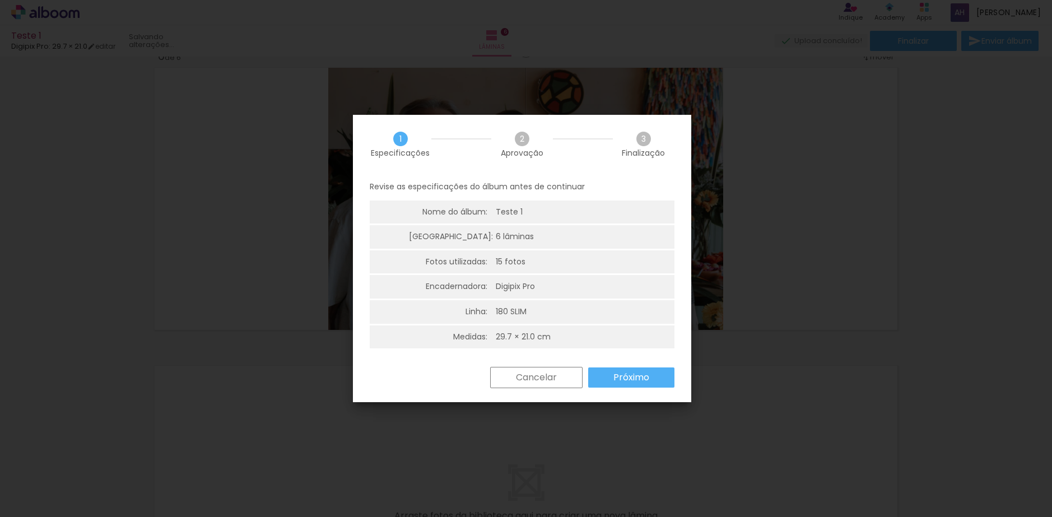
click at [0, 0] on slot "Próximo" at bounding box center [0, 0] width 0 height 0
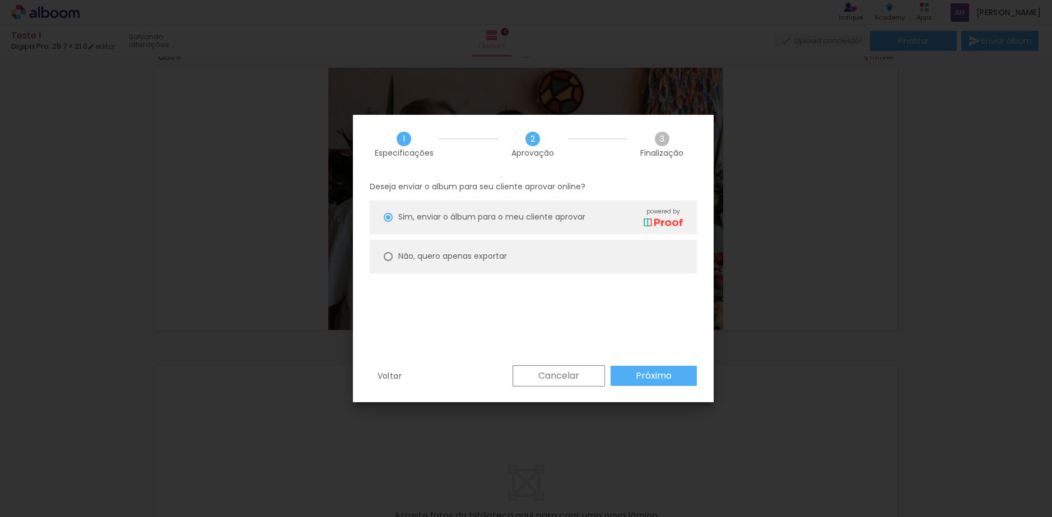
click at [0, 0] on slot "Não, quero apenas exportar" at bounding box center [0, 0] width 0 height 0
type paper-radio-button "on"
click at [0, 0] on slot "Próximo" at bounding box center [0, 0] width 0 height 0
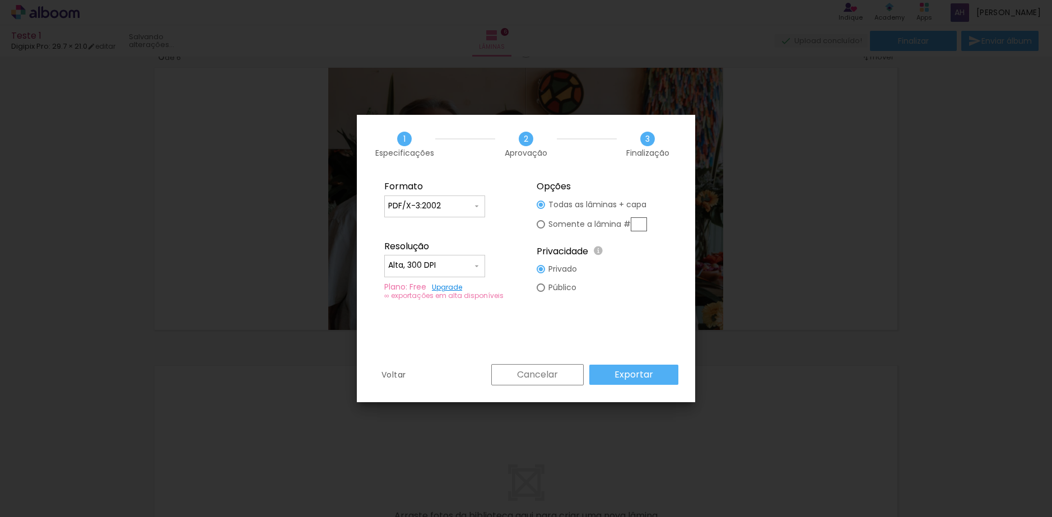
click at [454, 262] on input "Alta, 300 DPI" at bounding box center [430, 265] width 84 height 11
click at [435, 289] on paper-item "Baixa" at bounding box center [434, 286] width 101 height 22
click at [454, 264] on input "Baixa" at bounding box center [430, 265] width 84 height 11
click at [0, 0] on slot "Alta, 300 DPI" at bounding box center [0, 0] width 0 height 0
click at [438, 211] on div at bounding box center [434, 211] width 93 height 1
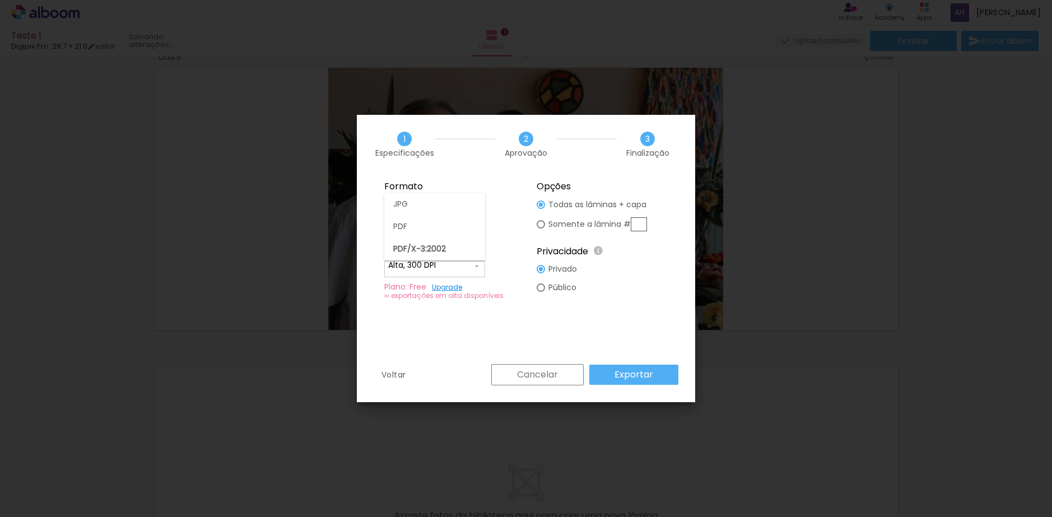
click at [482, 176] on fieldset "Formato JPG PDF PDF/X-3:2002 Resolução Alta, 300 DPI Baixa Plano: Free Upgrade …" at bounding box center [450, 241] width 150 height 134
click at [443, 265] on input "Alta, 300 DPI" at bounding box center [430, 265] width 84 height 11
click at [0, 0] on slot "Baixa" at bounding box center [0, 0] width 0 height 0
type input "Baixa"
click at [0, 0] on slot "Exportar" at bounding box center [0, 0] width 0 height 0
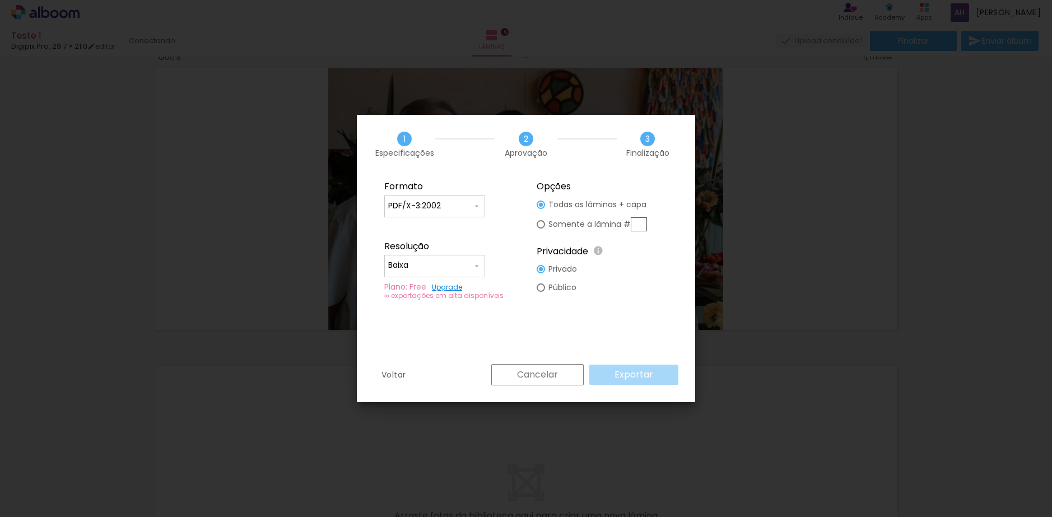
click at [640, 226] on input "text" at bounding box center [639, 224] width 16 height 14
type paper-radio-button "on"
click at [0, 0] on slot "Todas as lâminas + capa" at bounding box center [0, 0] width 0 height 0
type paper-radio-button "on"
click at [616, 374] on paper-button "Exportar" at bounding box center [633, 375] width 89 height 20
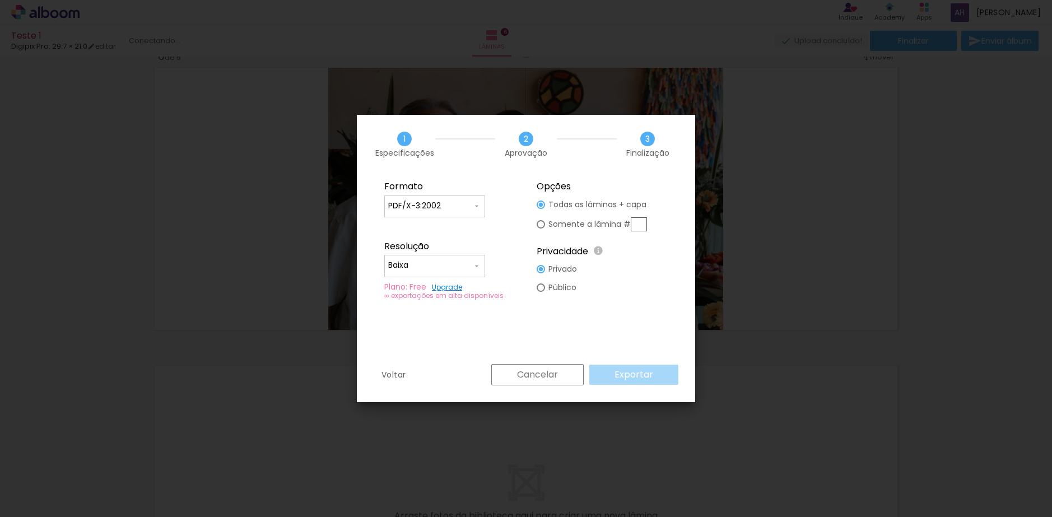
click at [801, 379] on iron-overlay-backdrop at bounding box center [526, 258] width 1052 height 517
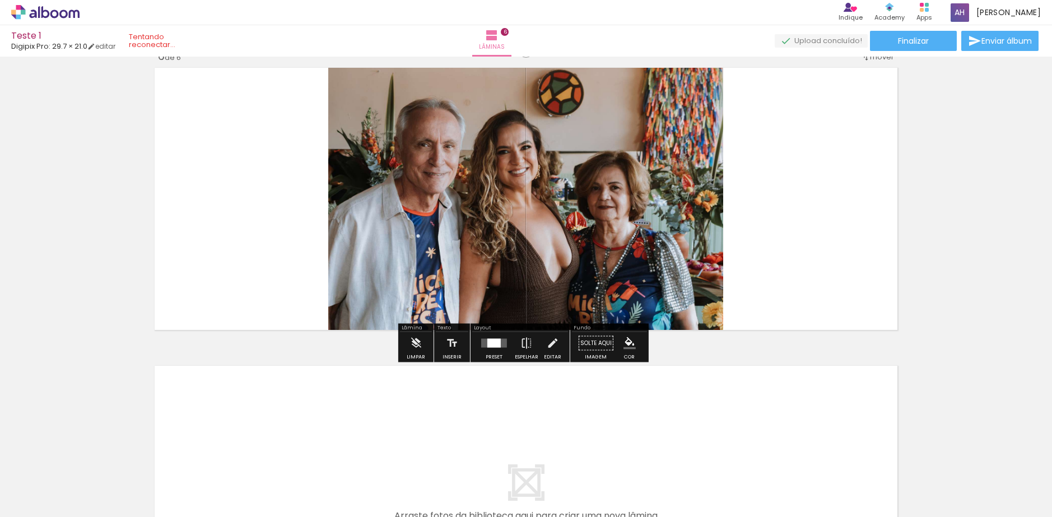
click at [50, 13] on icon at bounding box center [54, 14] width 8 height 8
